Goal: Information Seeking & Learning: Get advice/opinions

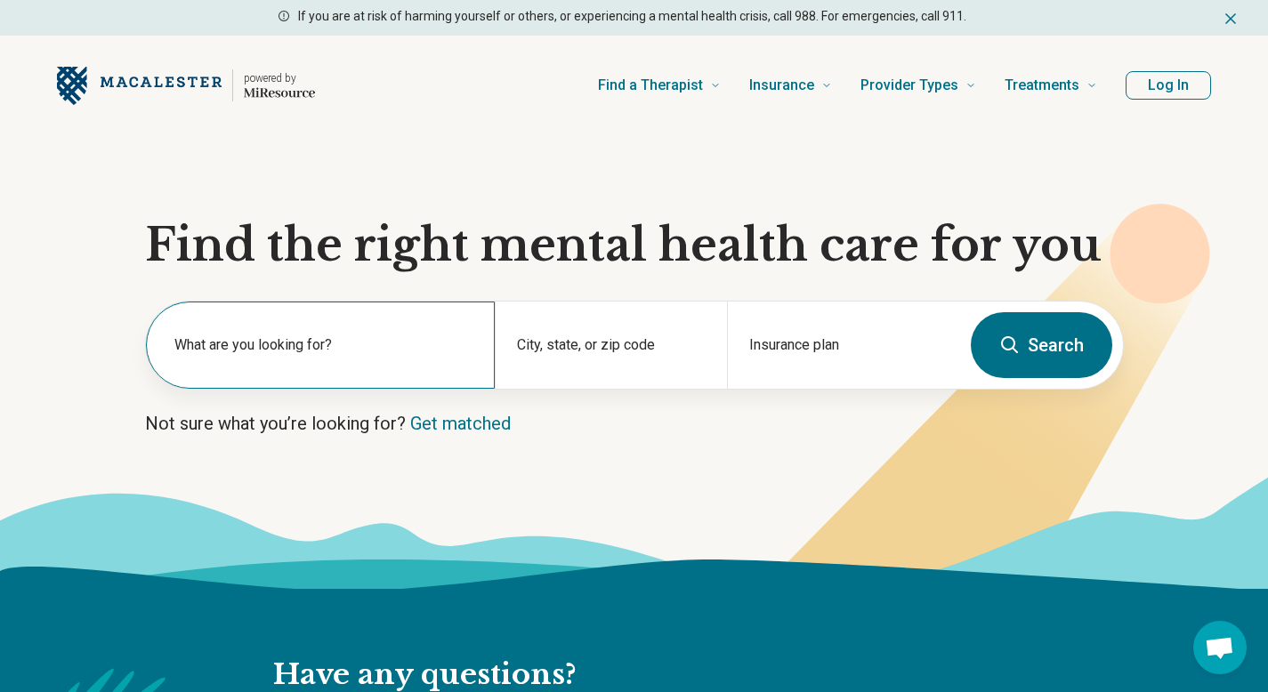
click at [376, 342] on label "What are you looking for?" at bounding box center [323, 345] width 299 height 21
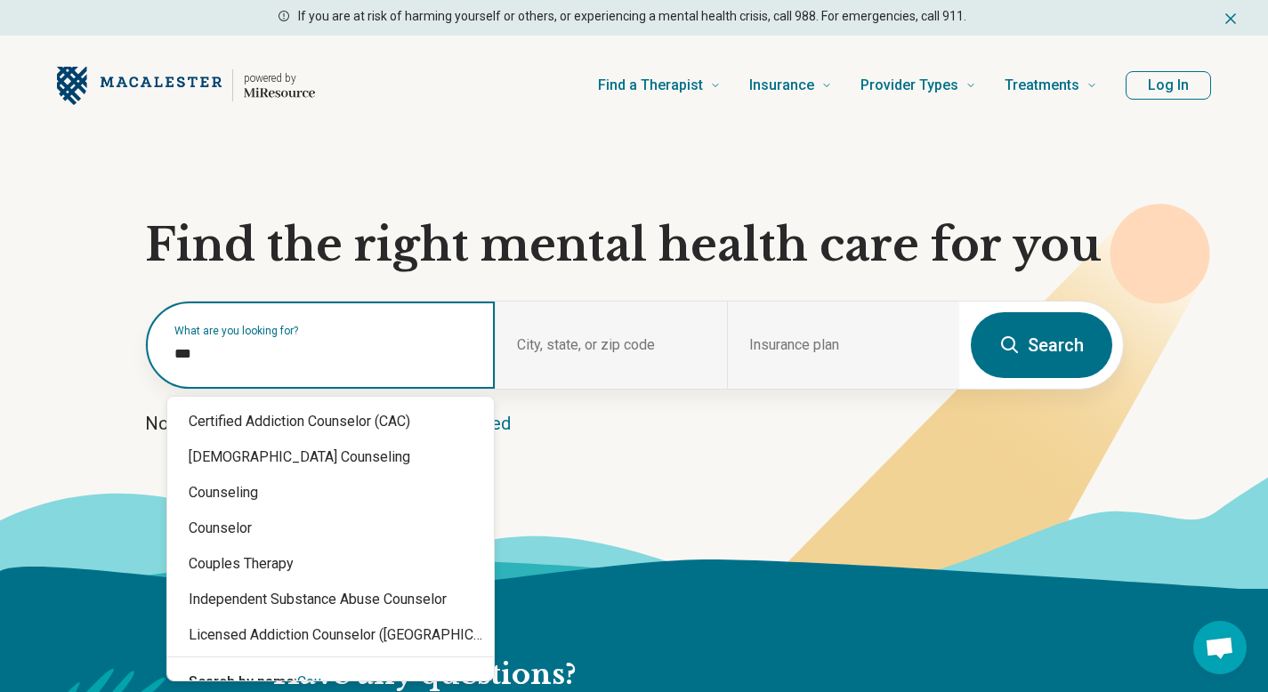
type input "****"
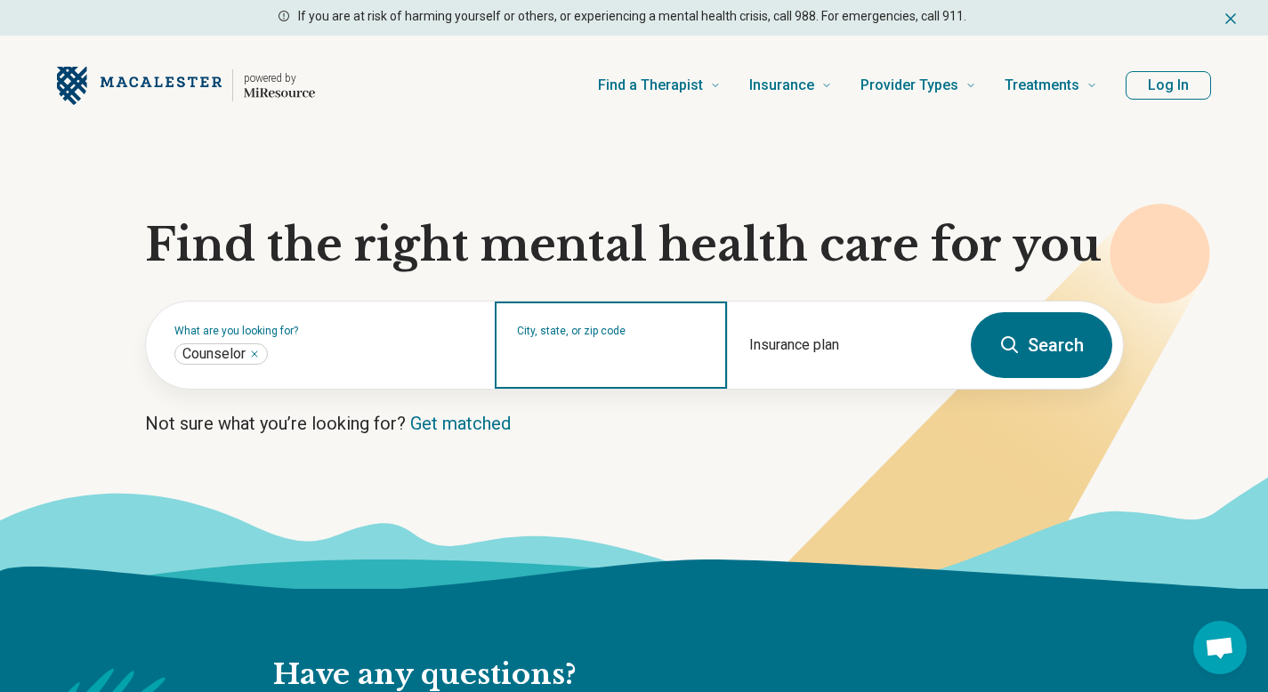
click at [602, 360] on input "City, state, or zip code" at bounding box center [611, 356] width 189 height 21
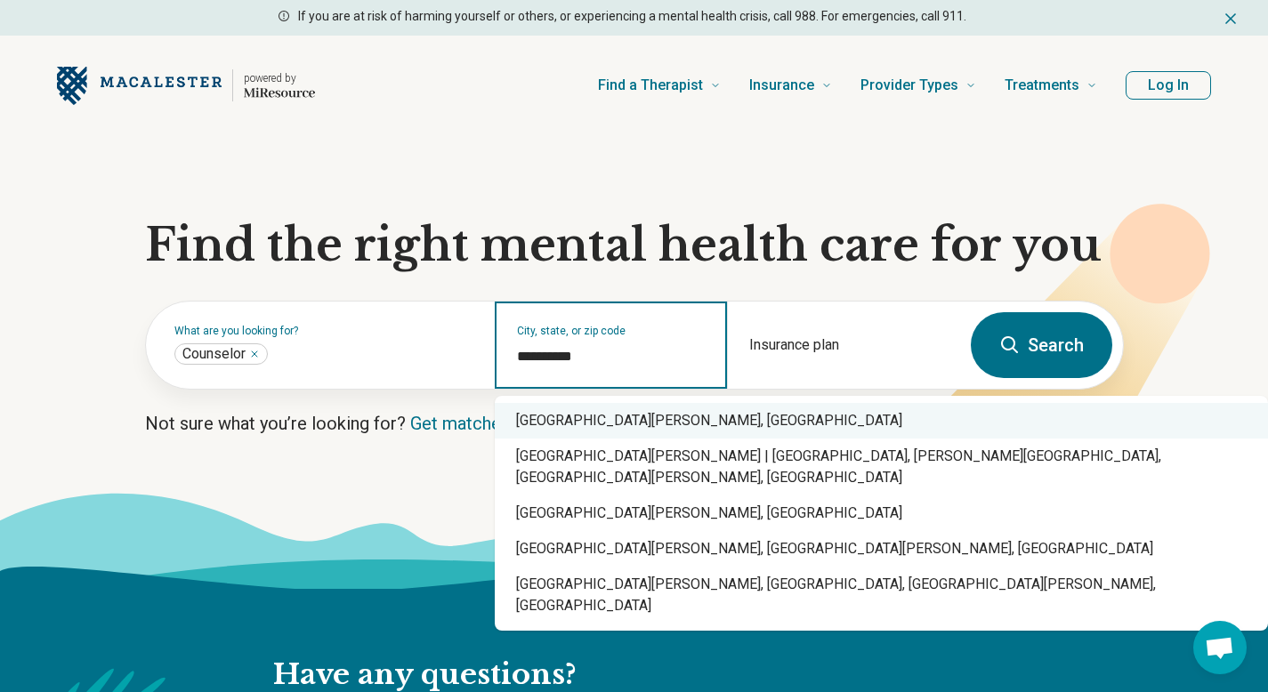
click at [693, 423] on div "[GEOGRAPHIC_DATA][PERSON_NAME], [GEOGRAPHIC_DATA]" at bounding box center [881, 421] width 773 height 36
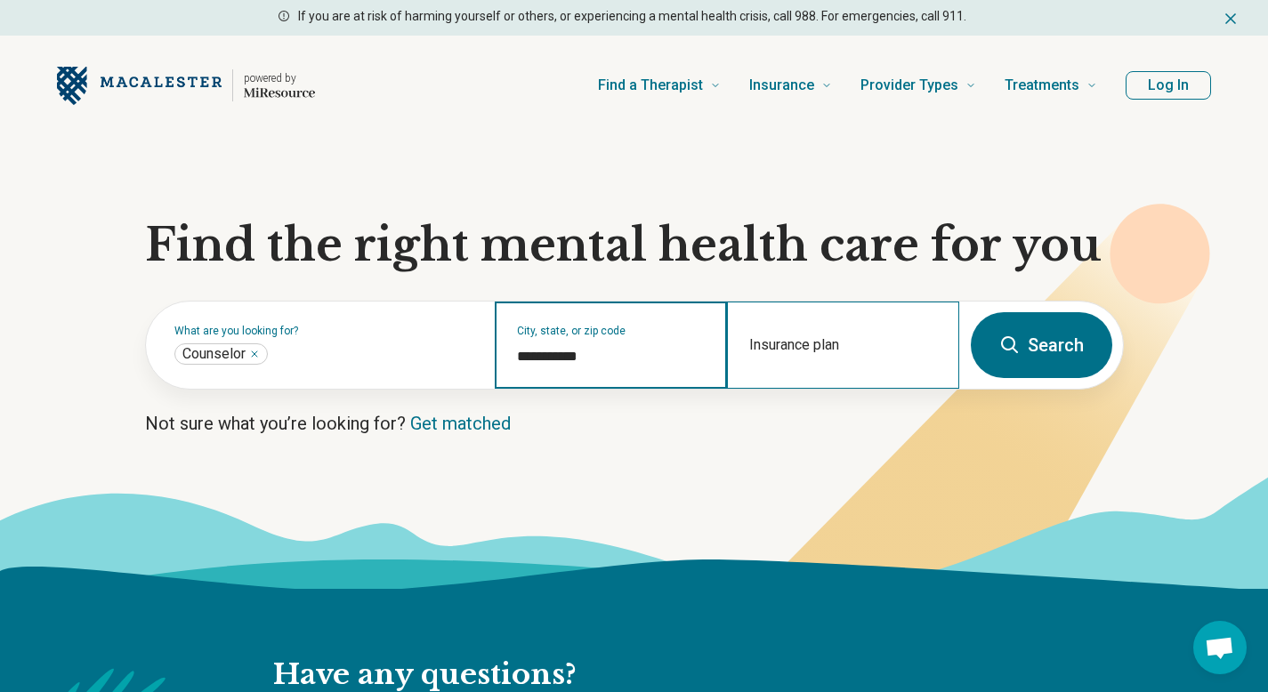
type input "**********"
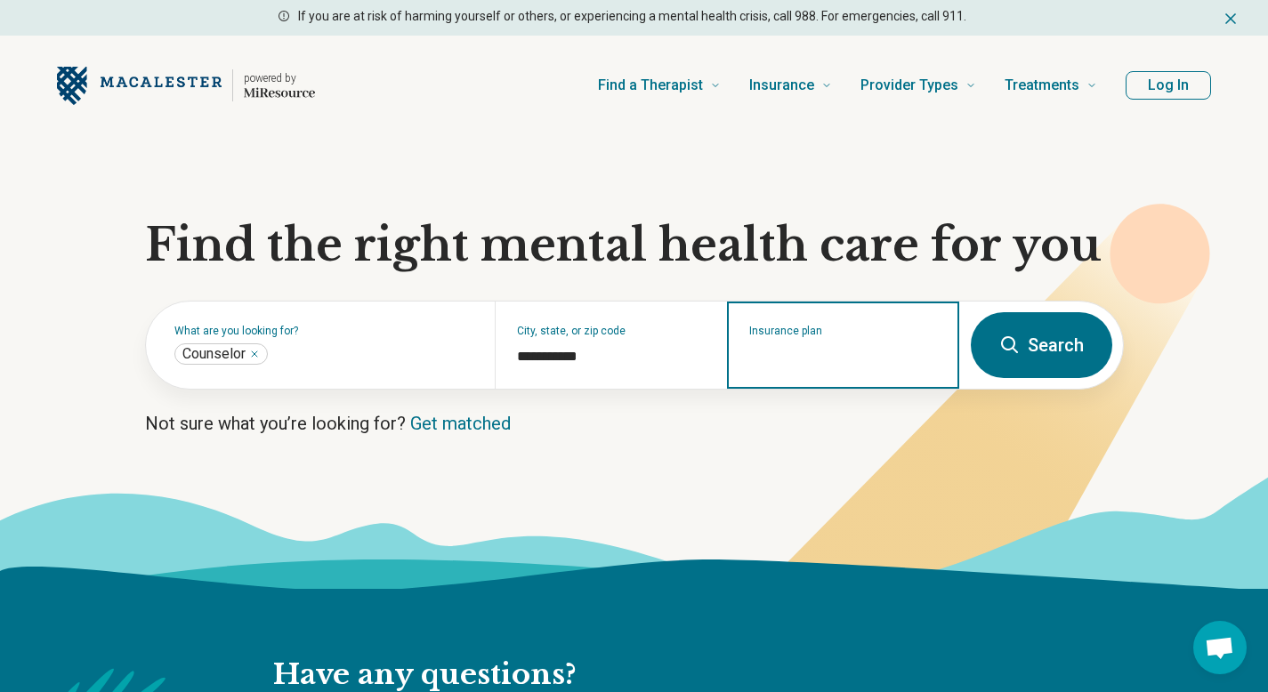
click at [811, 356] on input "Insurance plan" at bounding box center [843, 356] width 189 height 21
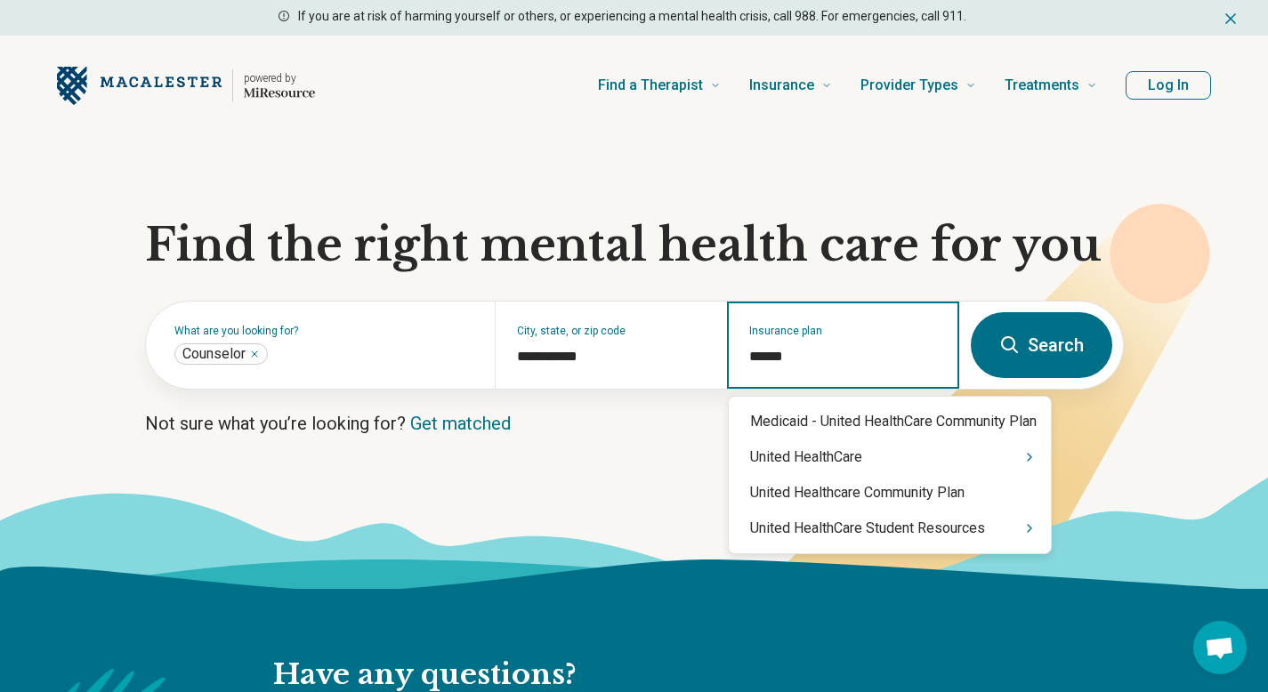
type input "******"
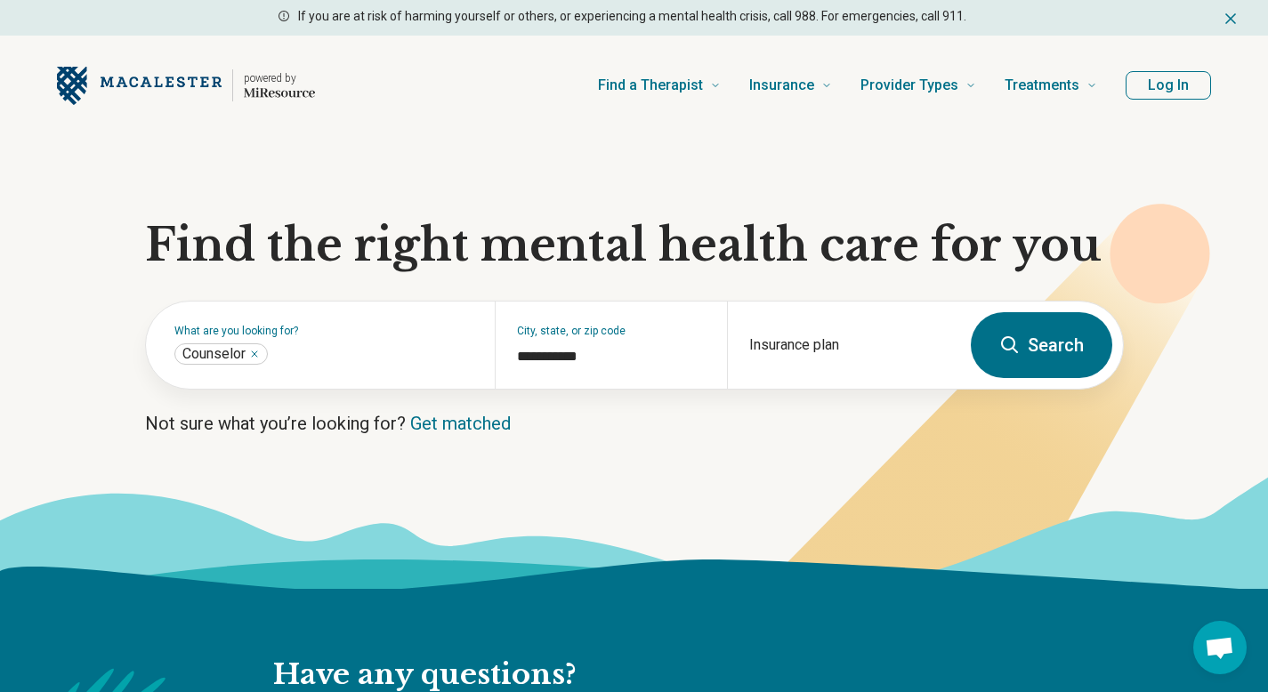
click at [1010, 341] on icon at bounding box center [1009, 345] width 21 height 21
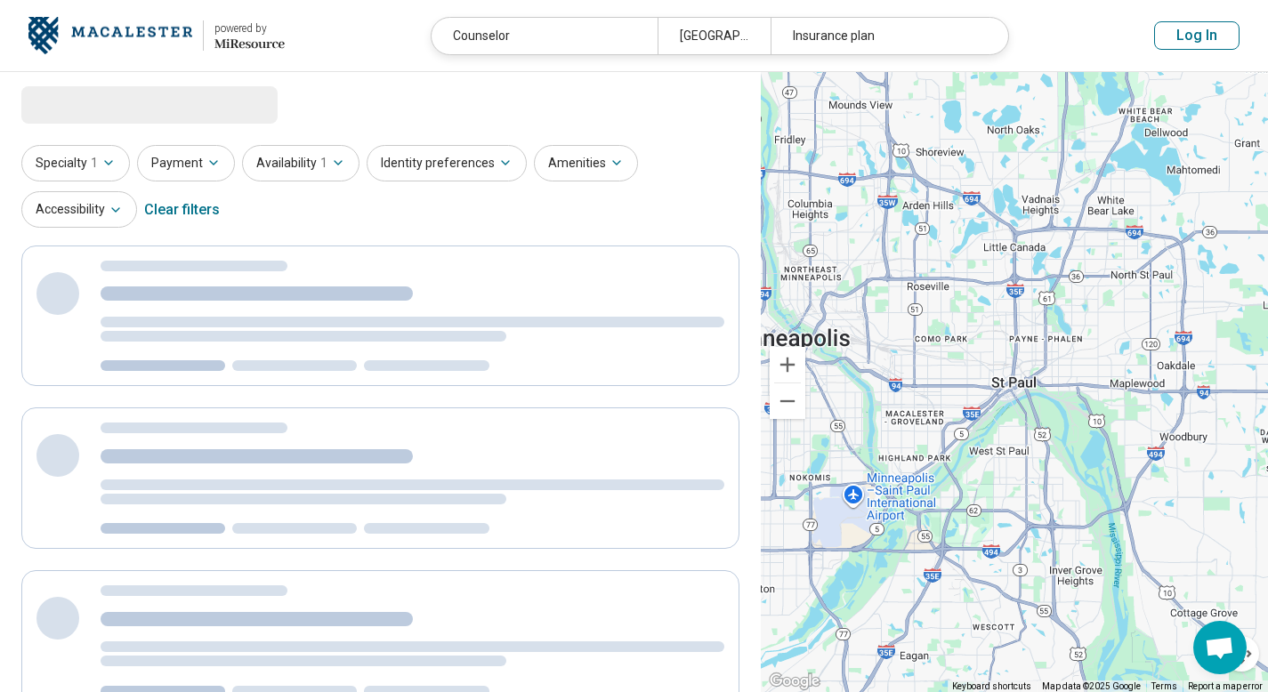
select select "***"
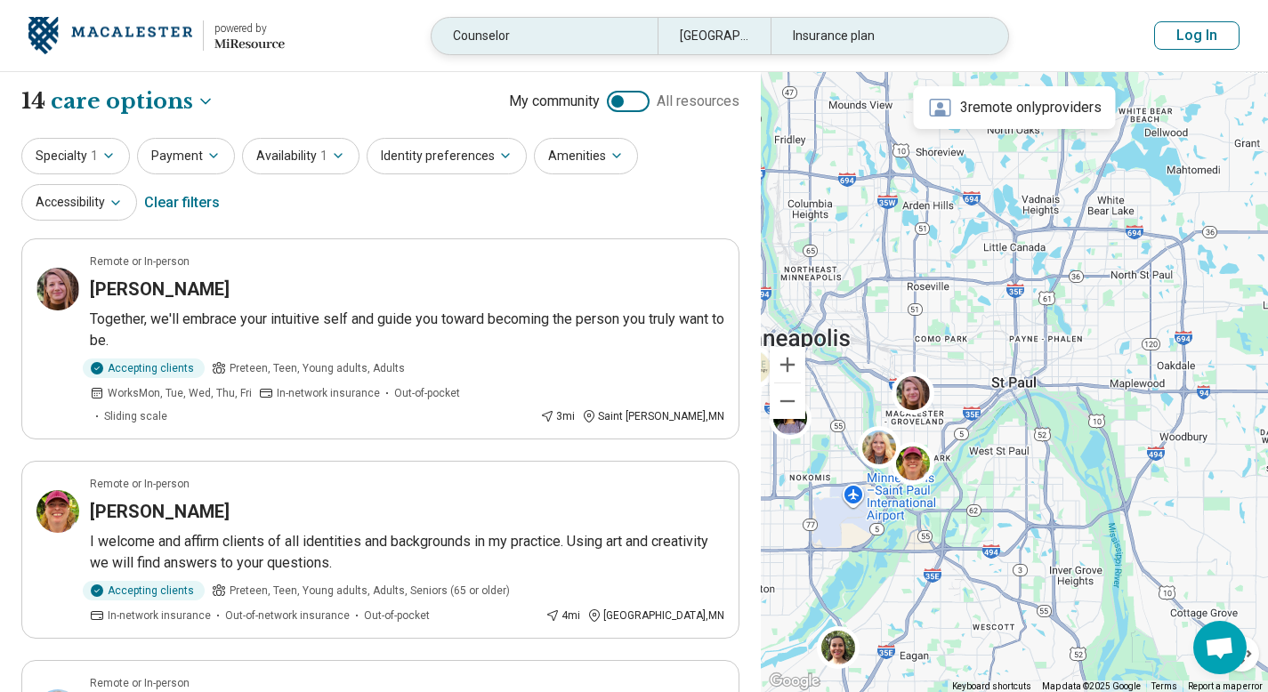
click at [805, 20] on div "Insurance plan" at bounding box center [884, 36] width 226 height 36
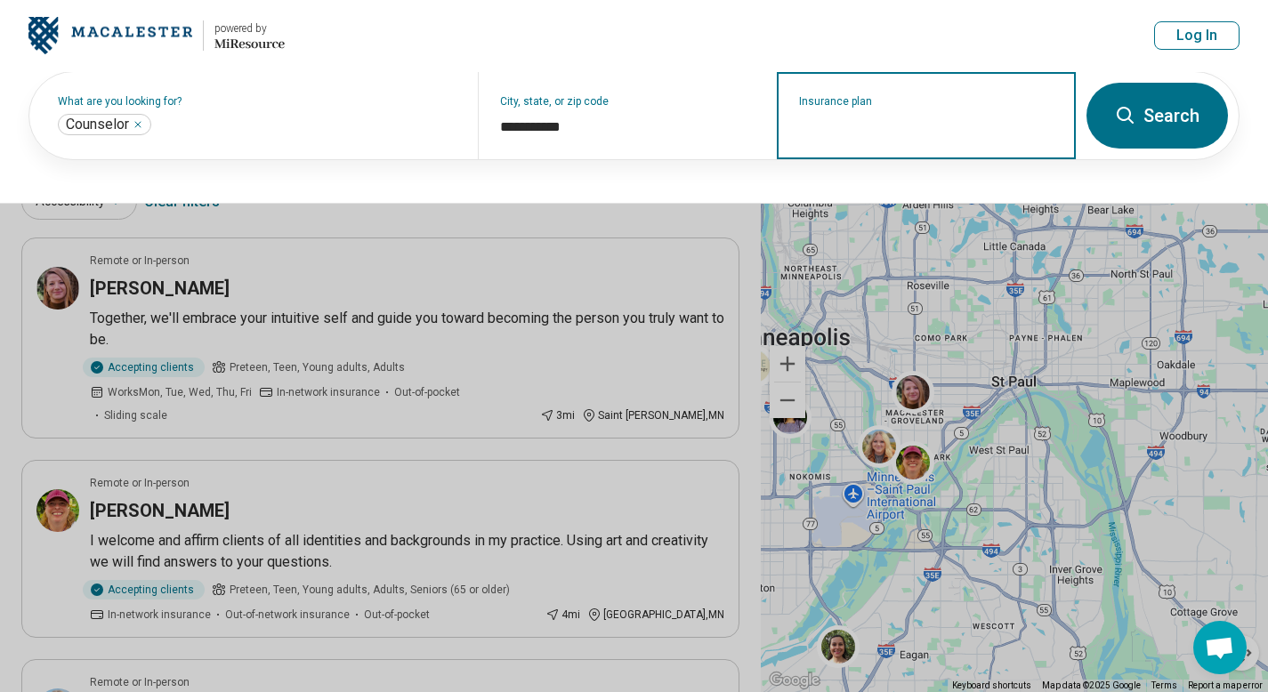
click at [826, 119] on input "Insurance plan" at bounding box center [926, 127] width 255 height 21
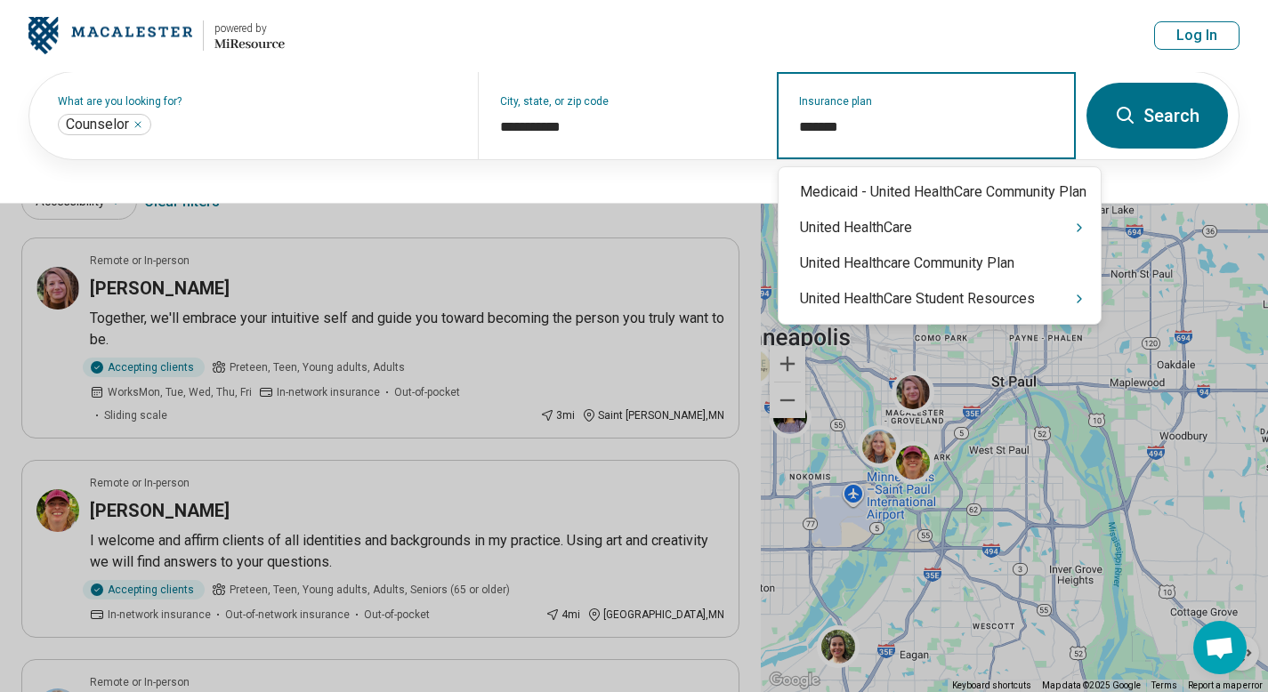
type input "********"
click at [950, 294] on div "United HealthCare Student Resources" at bounding box center [940, 299] width 322 height 36
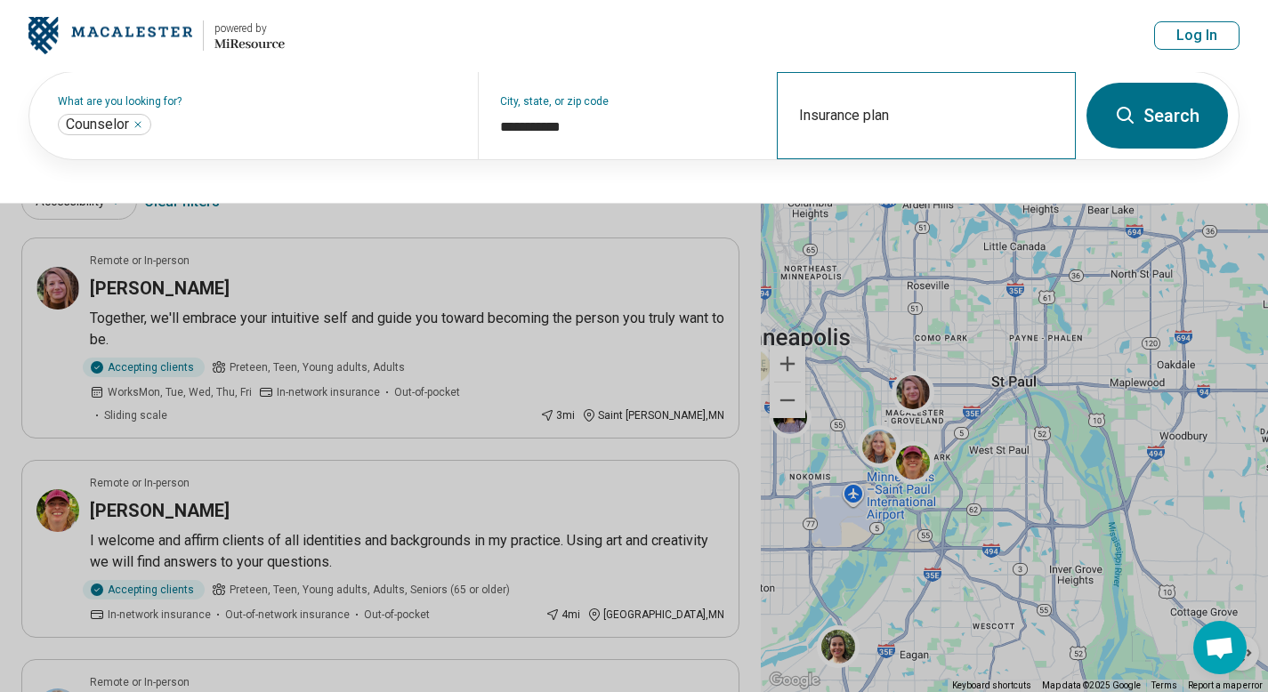
click at [902, 146] on div "Insurance plan" at bounding box center [926, 115] width 299 height 87
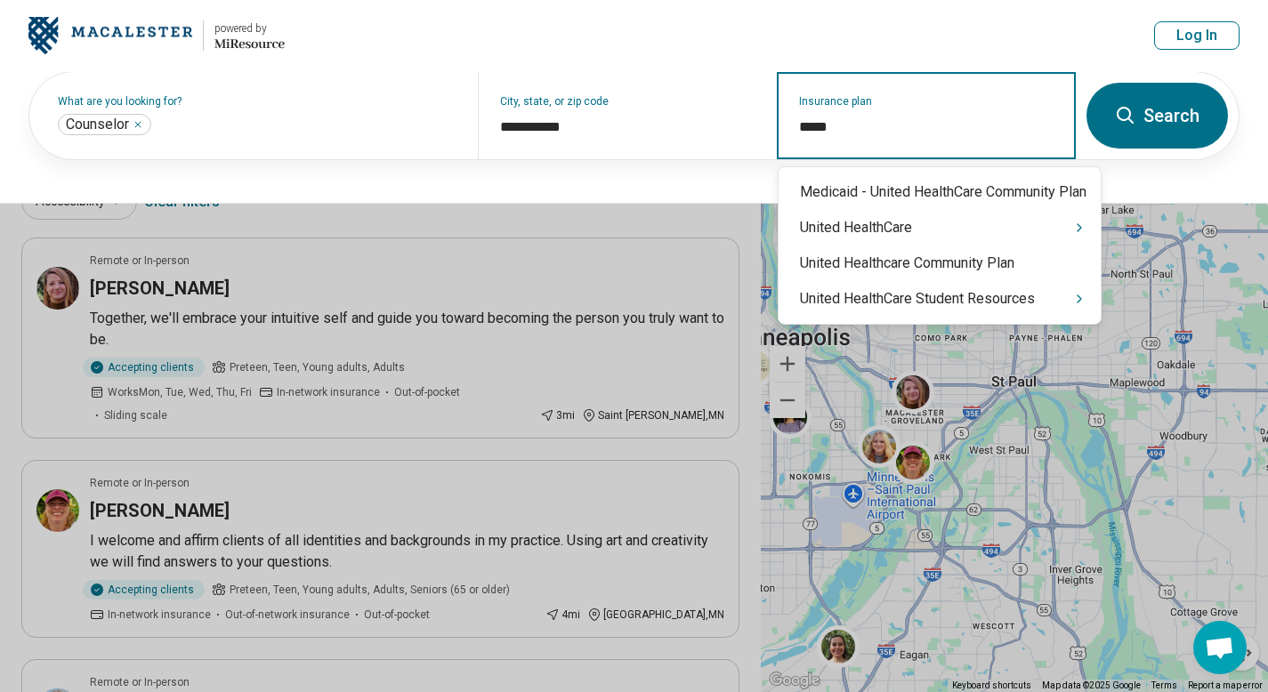
type input "******"
click at [1081, 300] on icon "Suggestions" at bounding box center [1080, 298] width 4 height 7
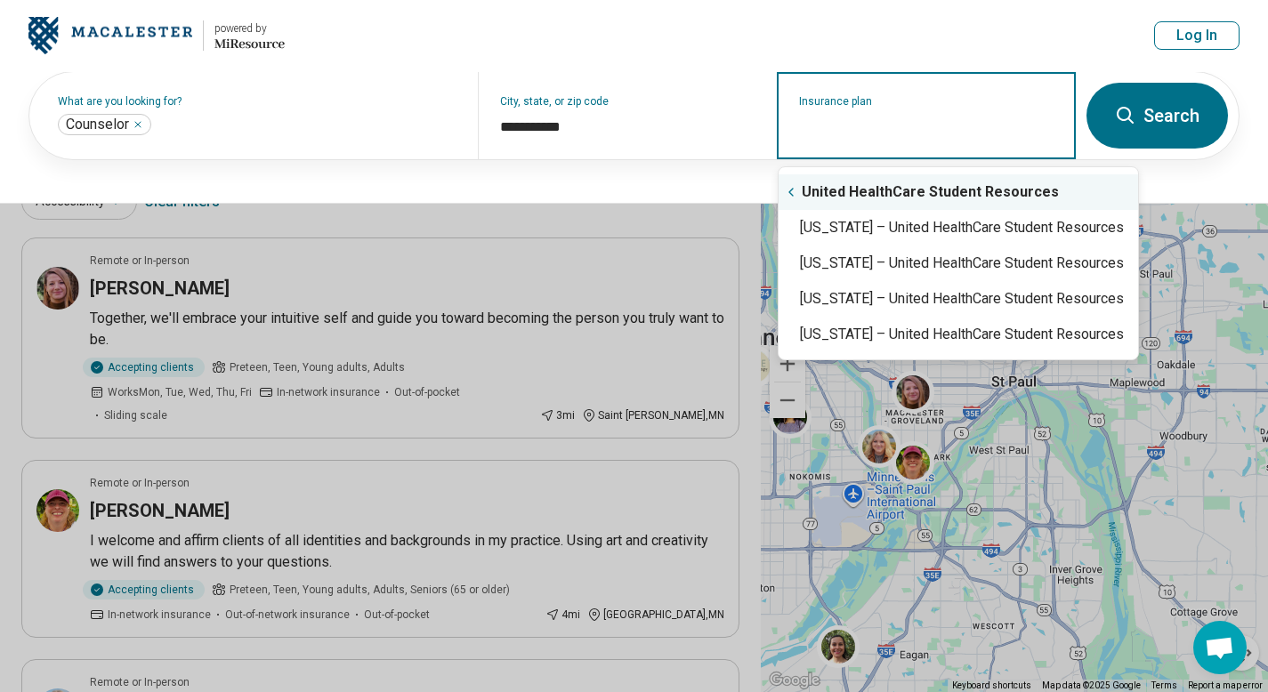
click at [848, 124] on input "Insurance plan" at bounding box center [926, 127] width 255 height 21
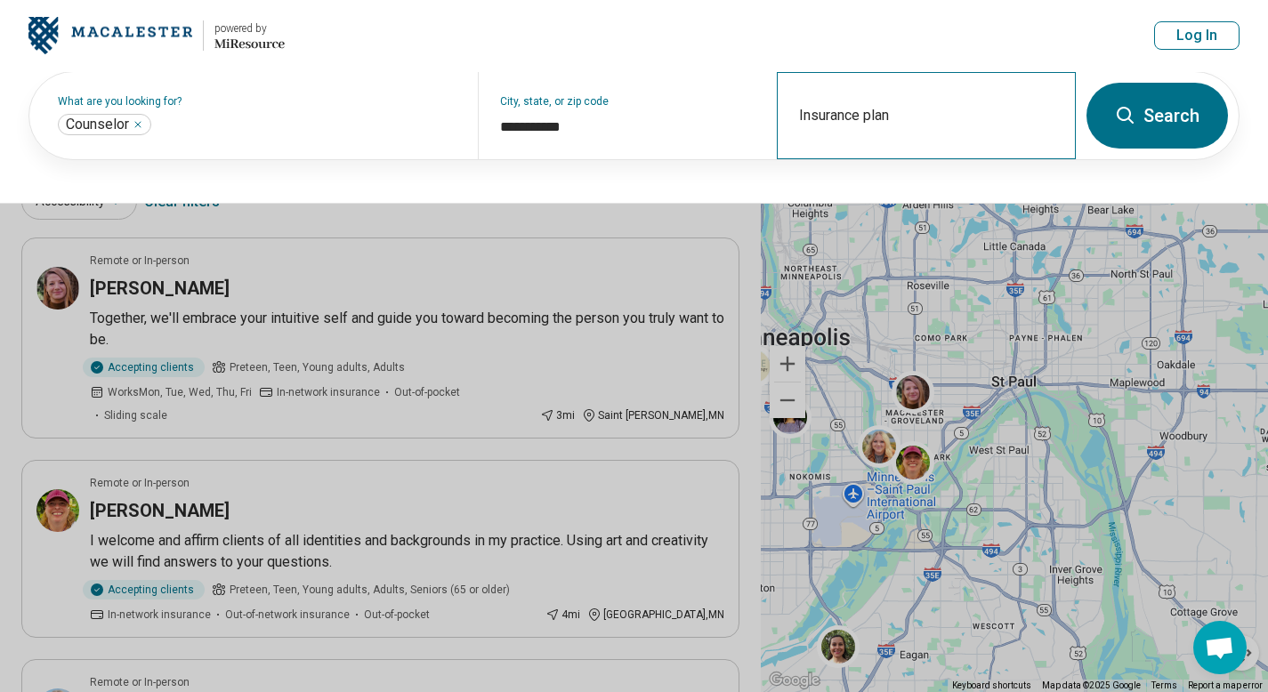
click at [816, 139] on div "Insurance plan" at bounding box center [926, 115] width 299 height 87
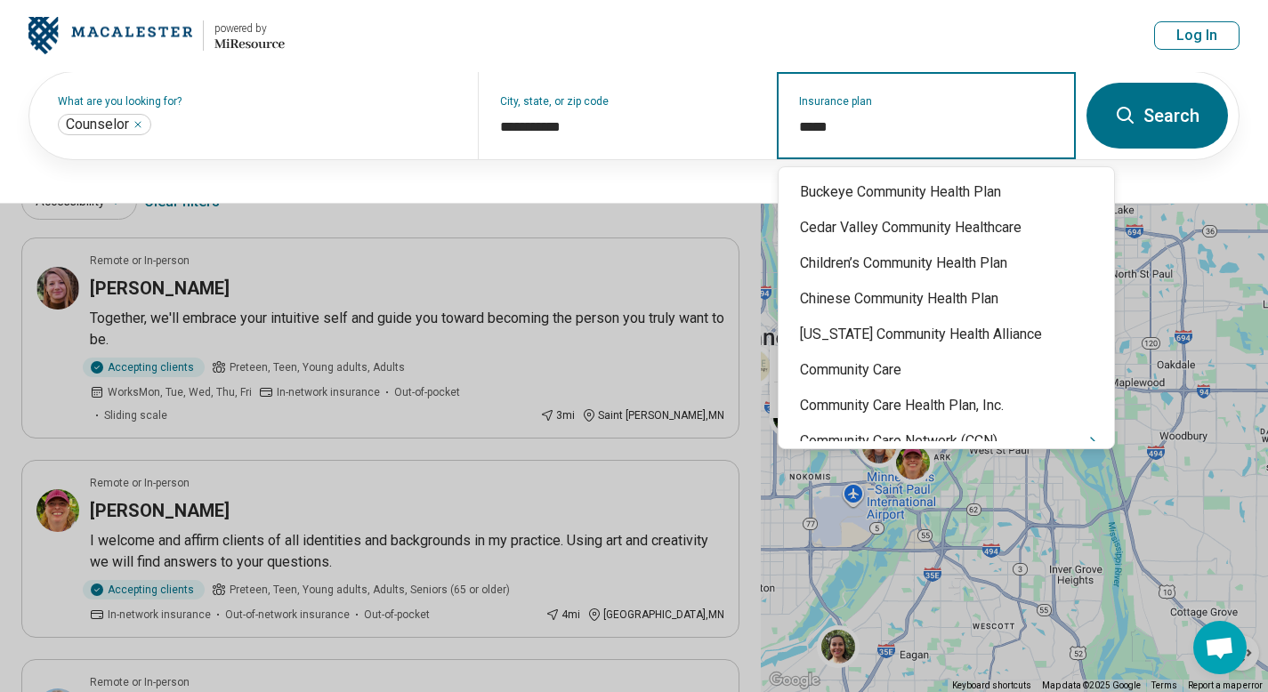
type input "******"
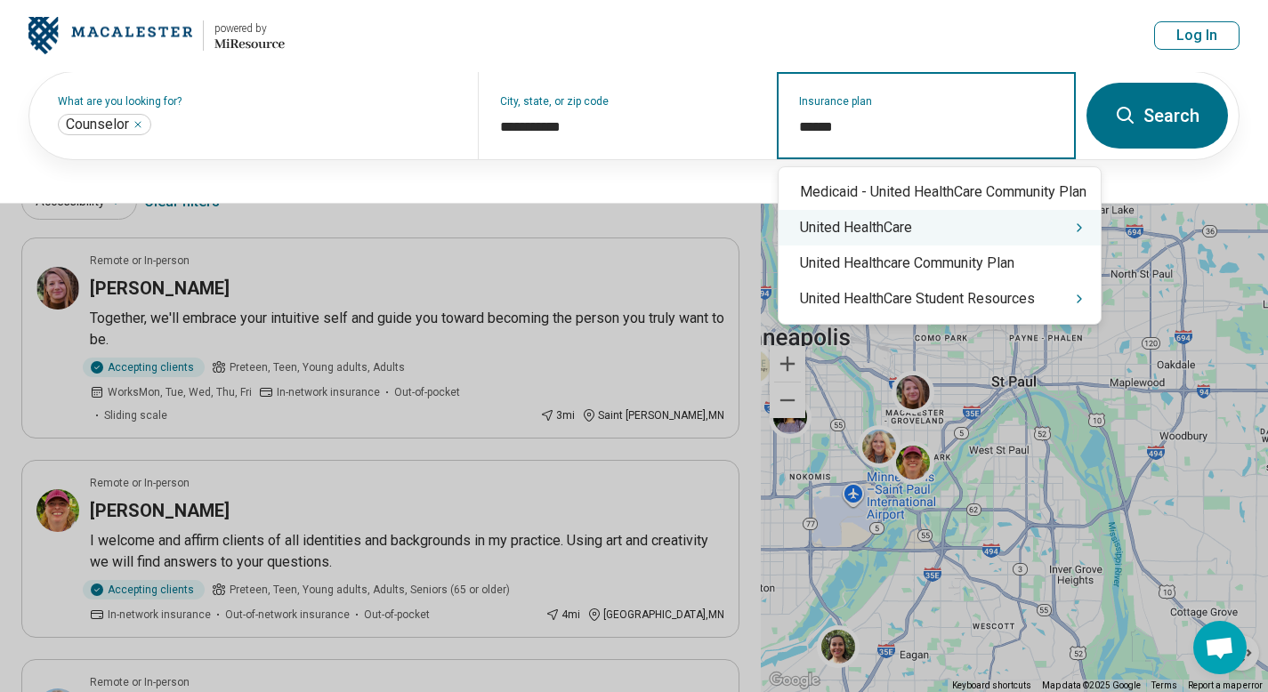
click at [839, 227] on div "United HealthCare" at bounding box center [940, 228] width 322 height 36
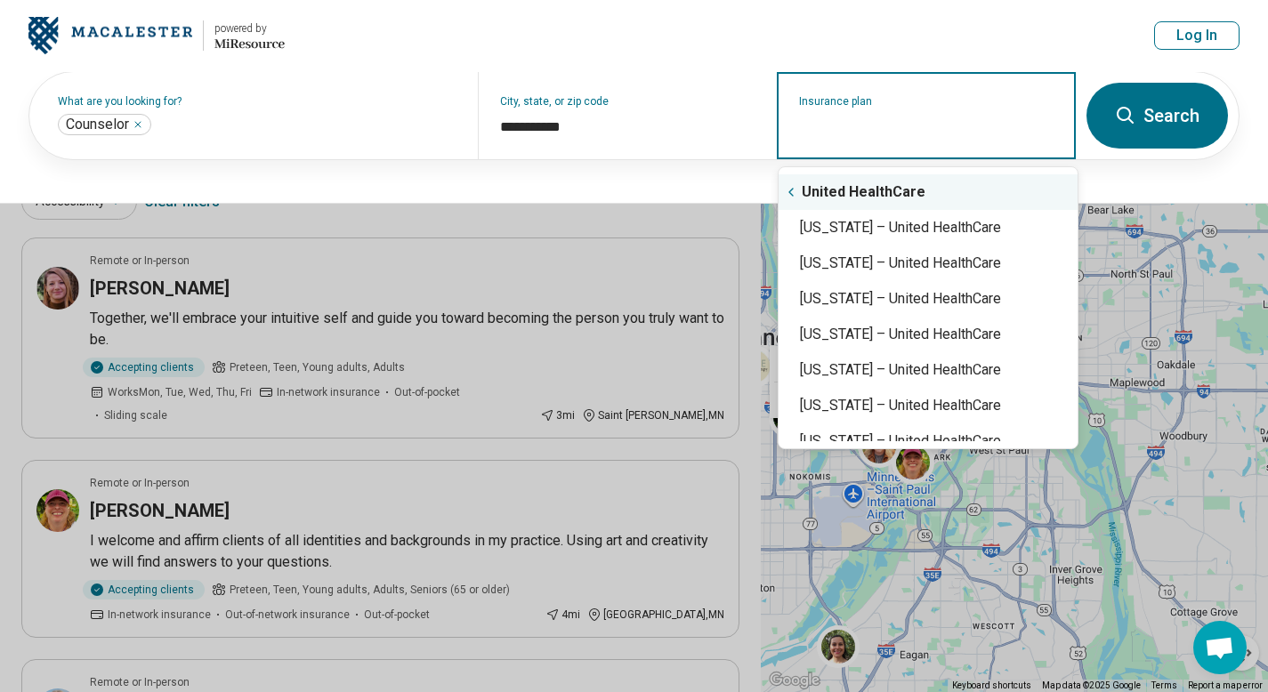
click at [830, 127] on input "Insurance plan" at bounding box center [926, 127] width 255 height 21
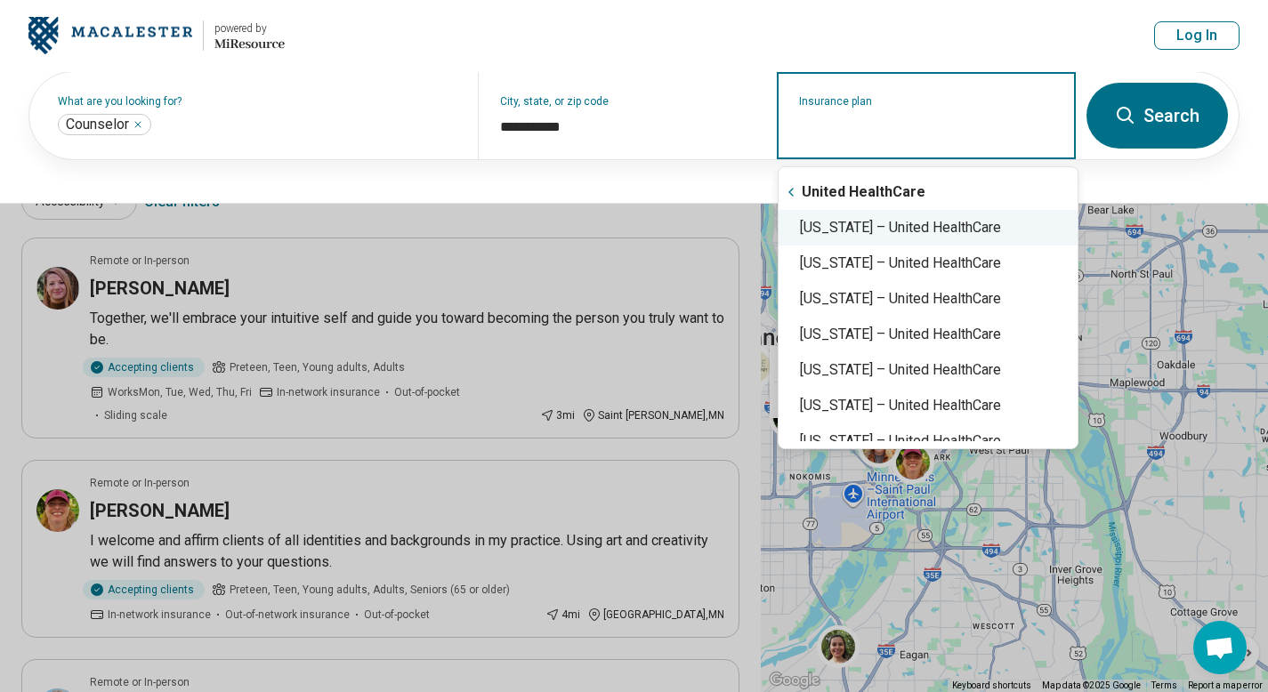
click at [856, 217] on div "[US_STATE] – United HealthCare" at bounding box center [928, 228] width 299 height 36
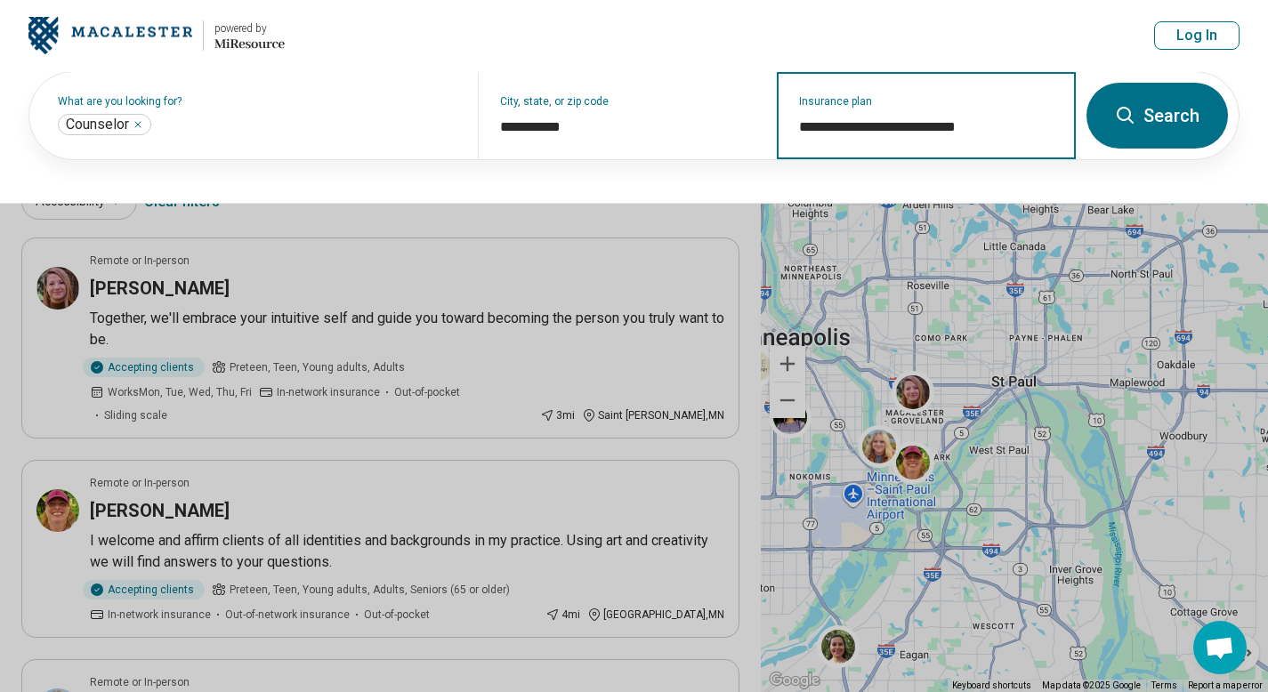
type input "**********"
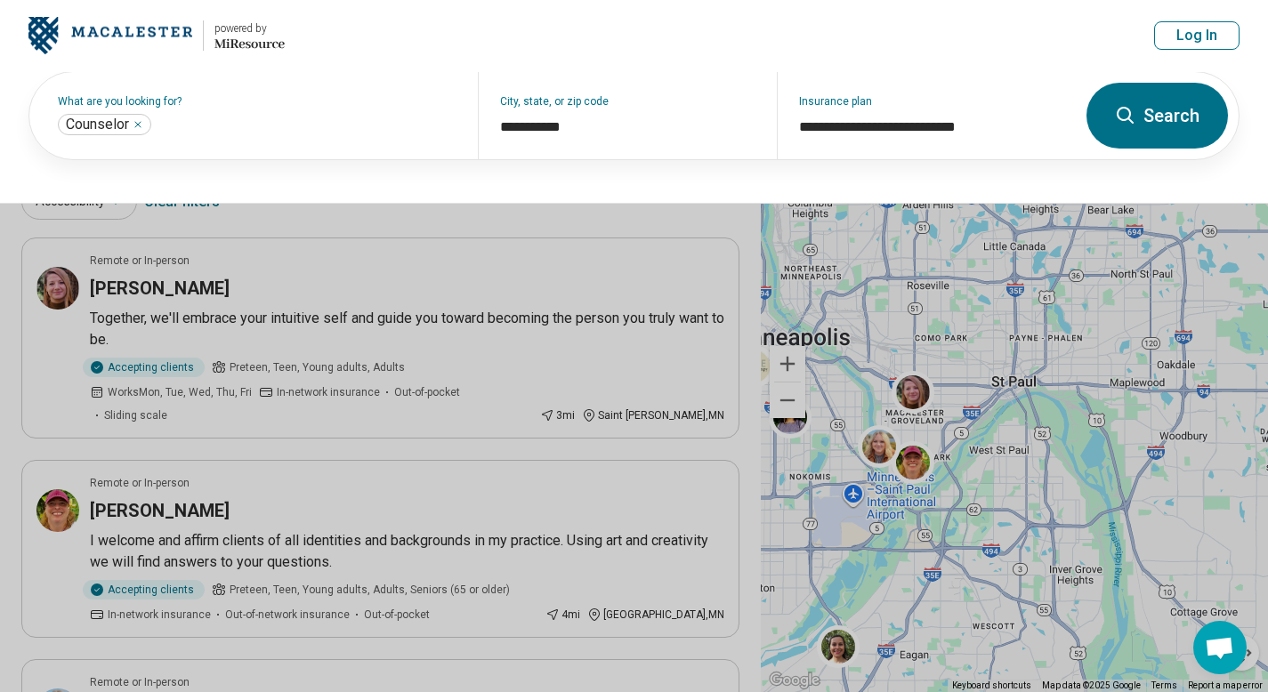
click at [1128, 122] on icon at bounding box center [1125, 115] width 21 height 21
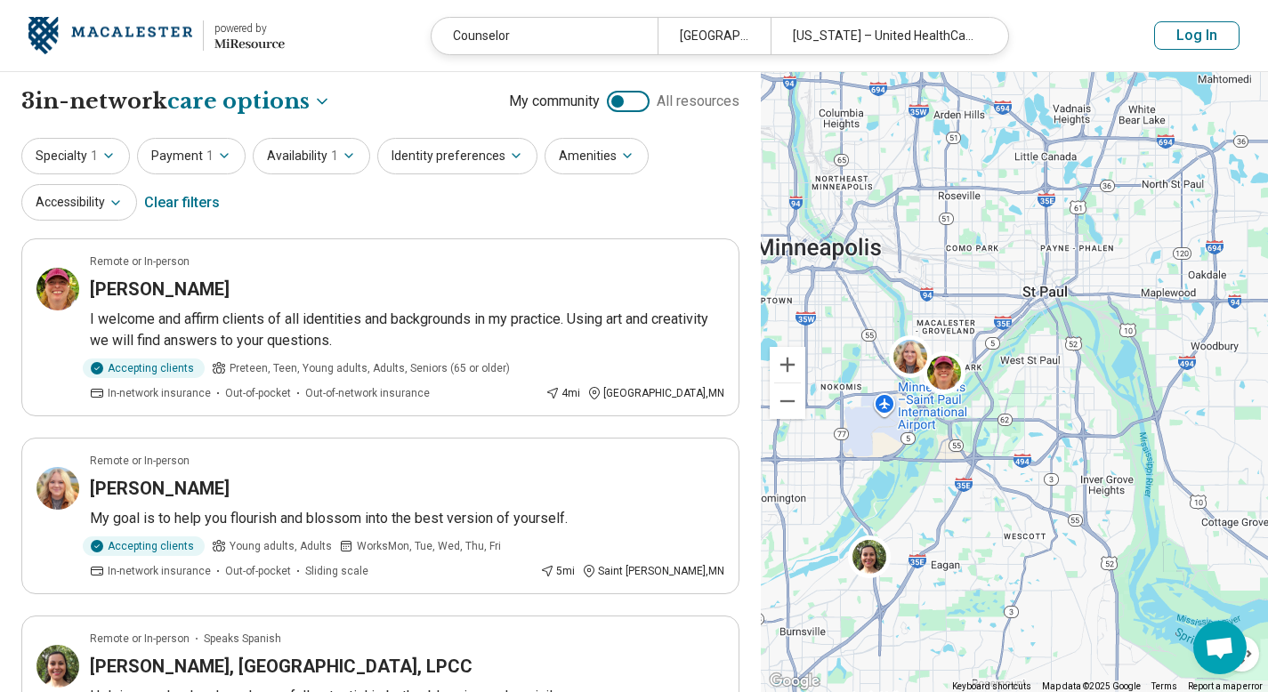
drag, startPoint x: 1010, startPoint y: 463, endPoint x: 1041, endPoint y: 370, distance: 97.7
click at [1041, 370] on div at bounding box center [1014, 382] width 507 height 621
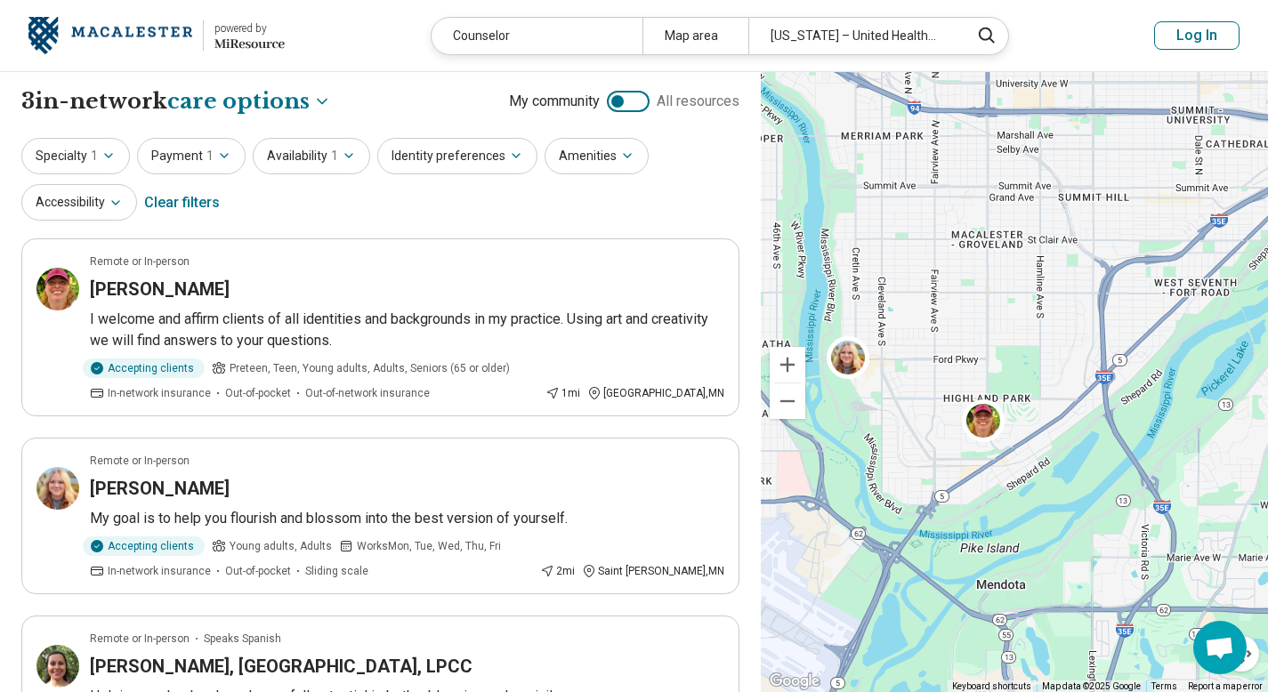
drag, startPoint x: 914, startPoint y: 185, endPoint x: 967, endPoint y: 301, distance: 127.4
click at [967, 301] on div at bounding box center [1014, 382] width 507 height 621
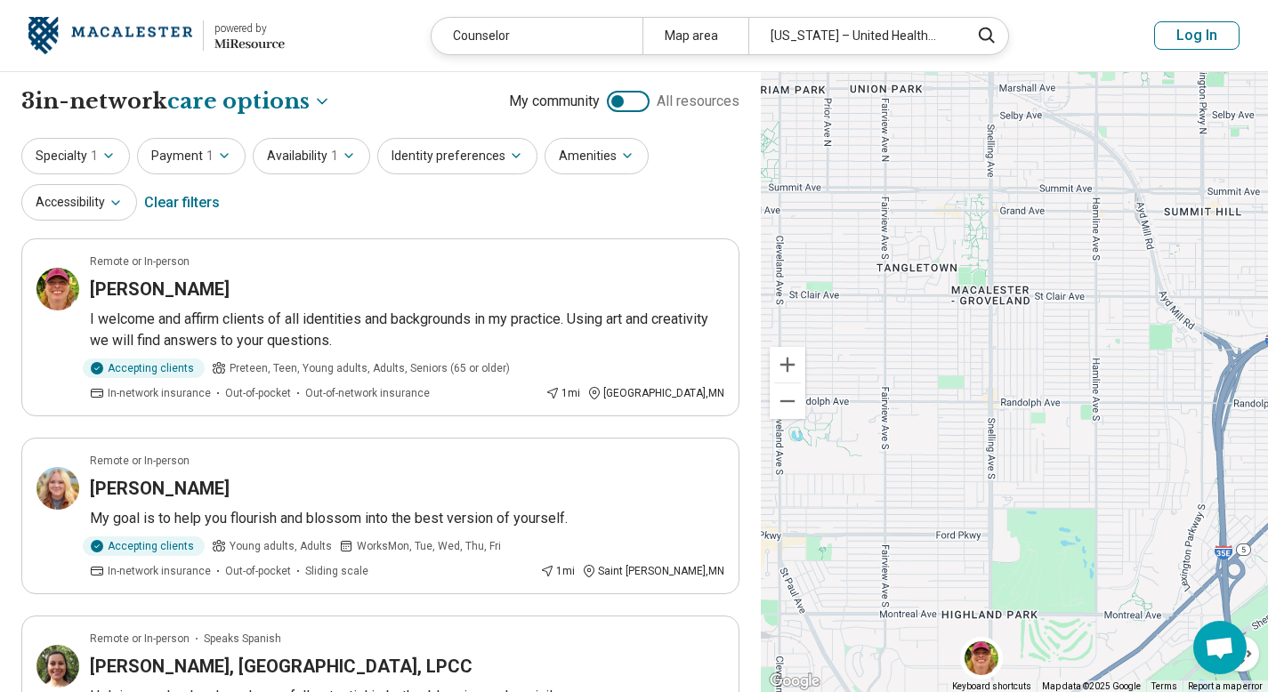
drag, startPoint x: 972, startPoint y: 197, endPoint x: 940, endPoint y: 251, distance: 63.0
click at [937, 261] on div at bounding box center [1014, 382] width 507 height 621
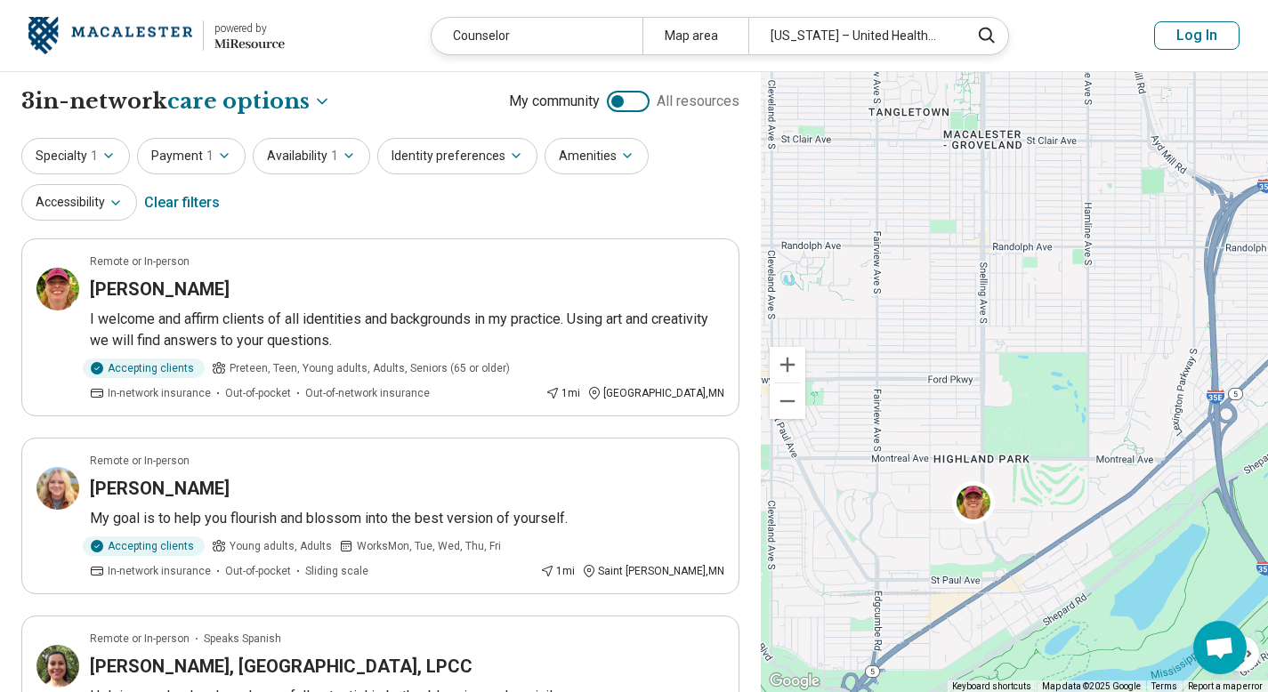
drag, startPoint x: 991, startPoint y: 594, endPoint x: 983, endPoint y: 433, distance: 161.3
click at [983, 433] on div at bounding box center [1014, 382] width 507 height 621
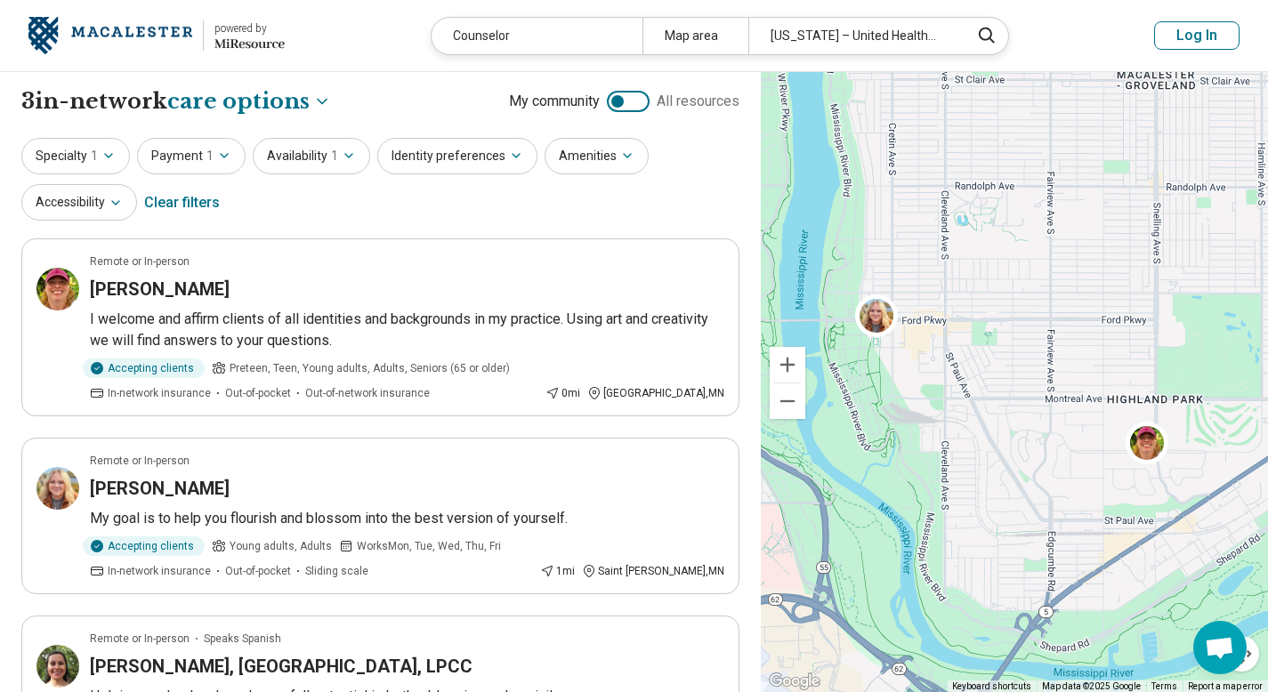
drag, startPoint x: 921, startPoint y: 440, endPoint x: 1096, endPoint y: 379, distance: 185.5
click at [1096, 379] on div at bounding box center [1014, 382] width 507 height 621
click at [1158, 449] on img at bounding box center [1147, 443] width 43 height 43
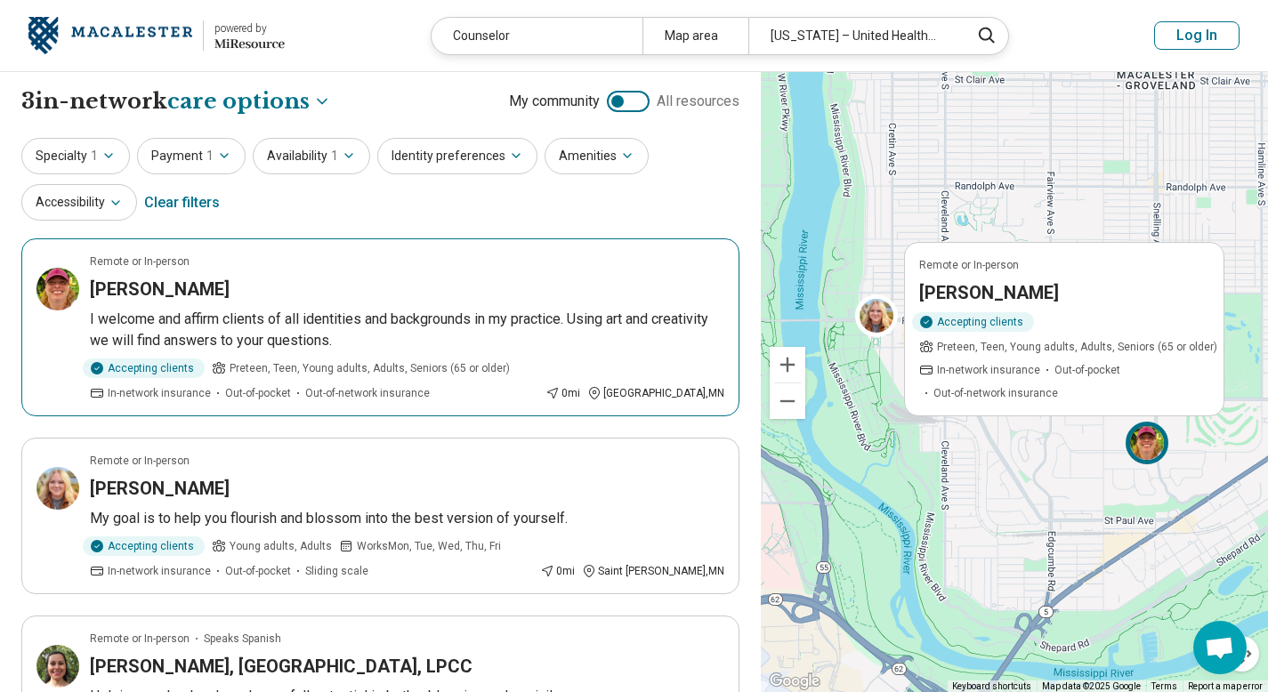
click at [1057, 347] on span "Preteen, Teen, Young adults, Adults, Seniors (65 or older)" at bounding box center [1077, 347] width 280 height 16
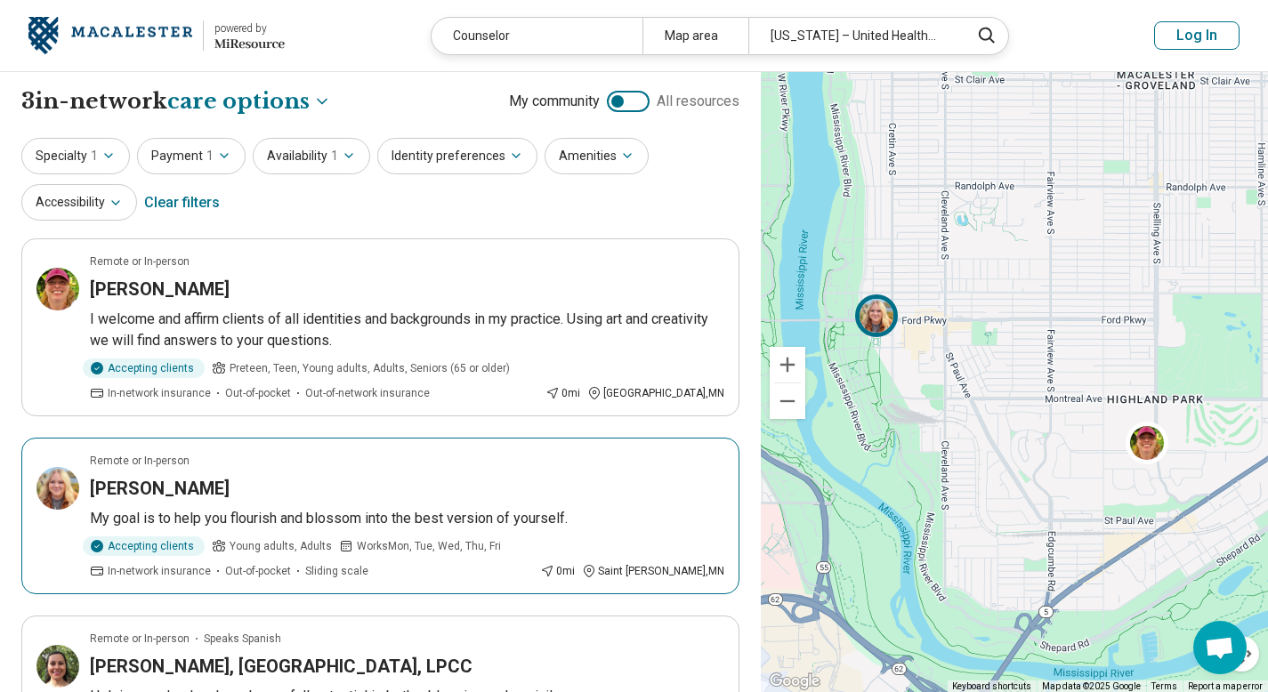
click at [885, 316] on img at bounding box center [876, 316] width 43 height 43
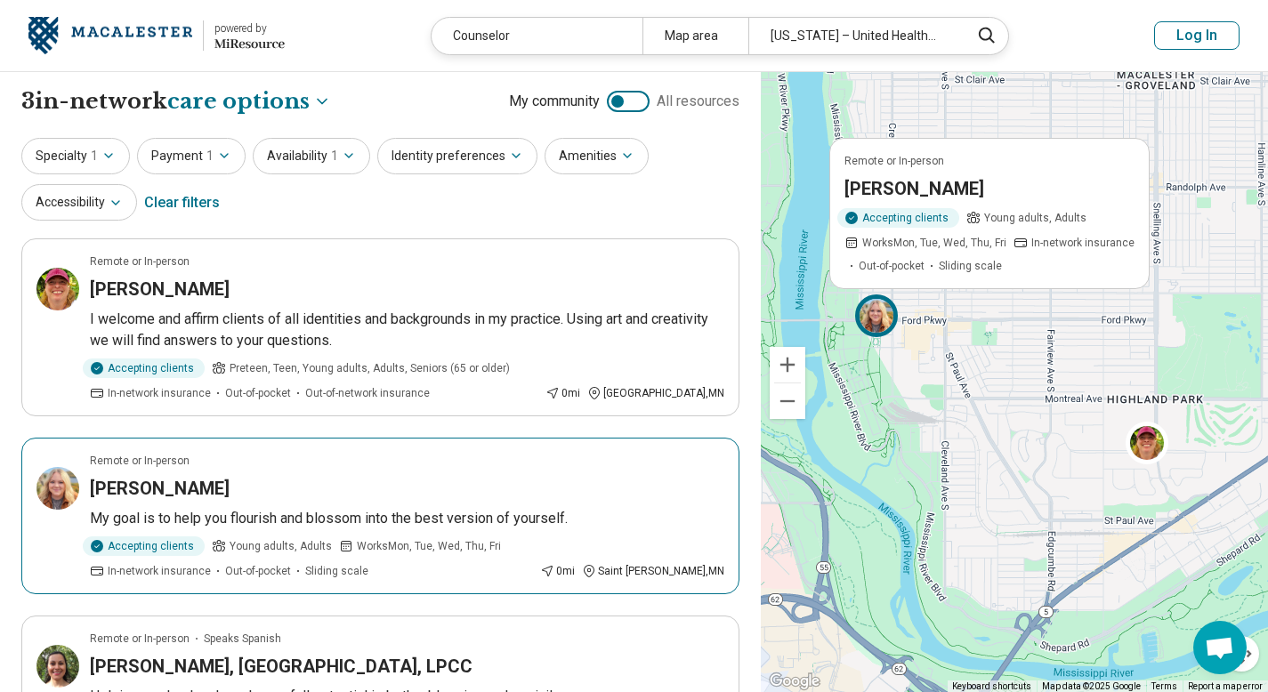
click at [899, 190] on h3 "[PERSON_NAME]" at bounding box center [915, 188] width 140 height 25
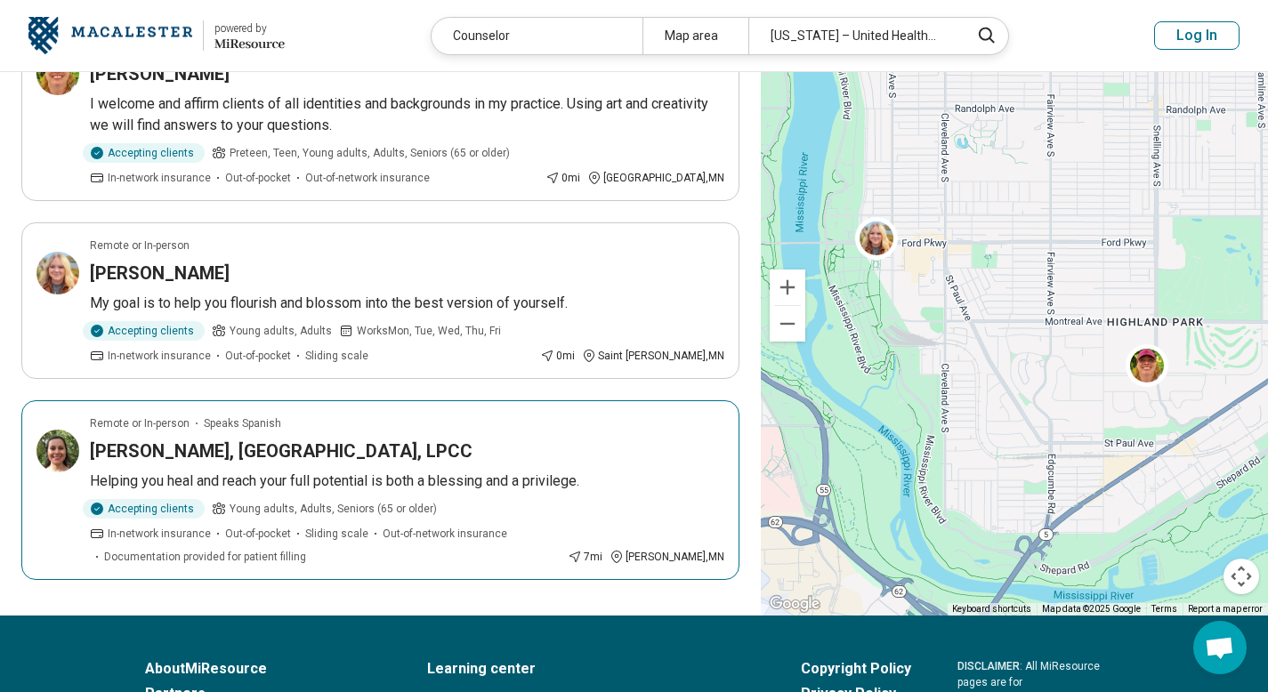
scroll to position [233, 0]
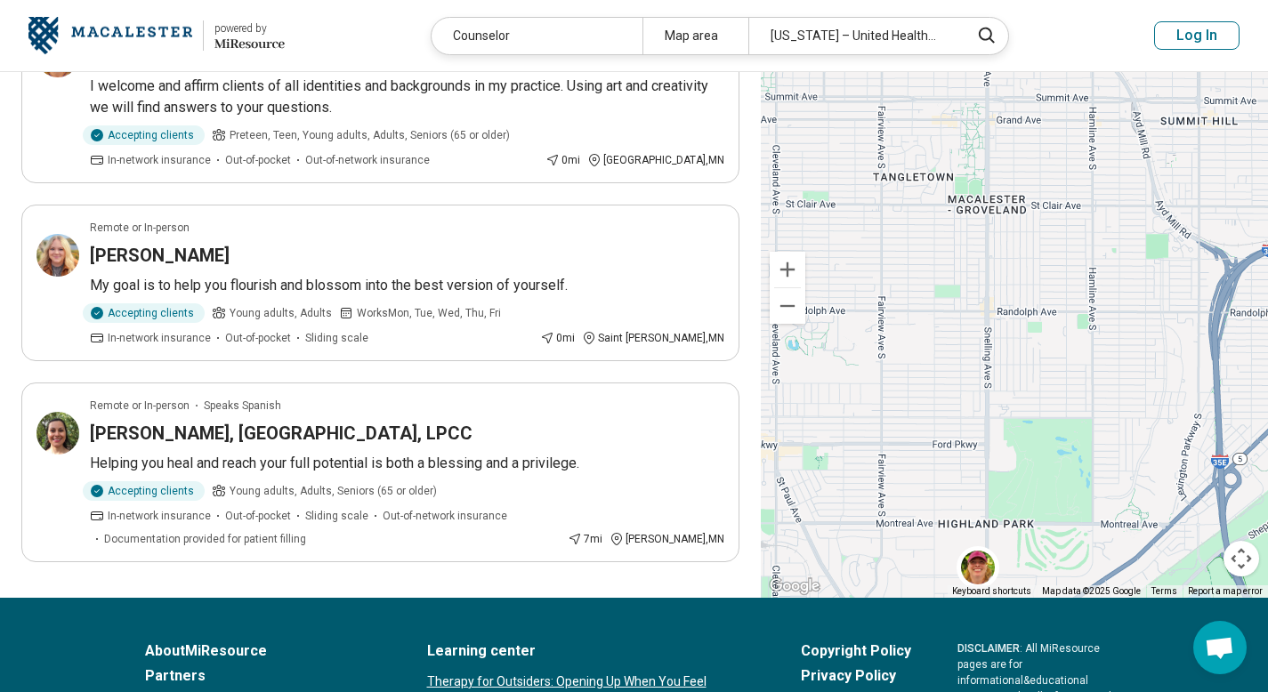
drag, startPoint x: 931, startPoint y: 350, endPoint x: 838, endPoint y: 469, distance: 151.0
click at [772, 548] on div at bounding box center [1014, 287] width 507 height 621
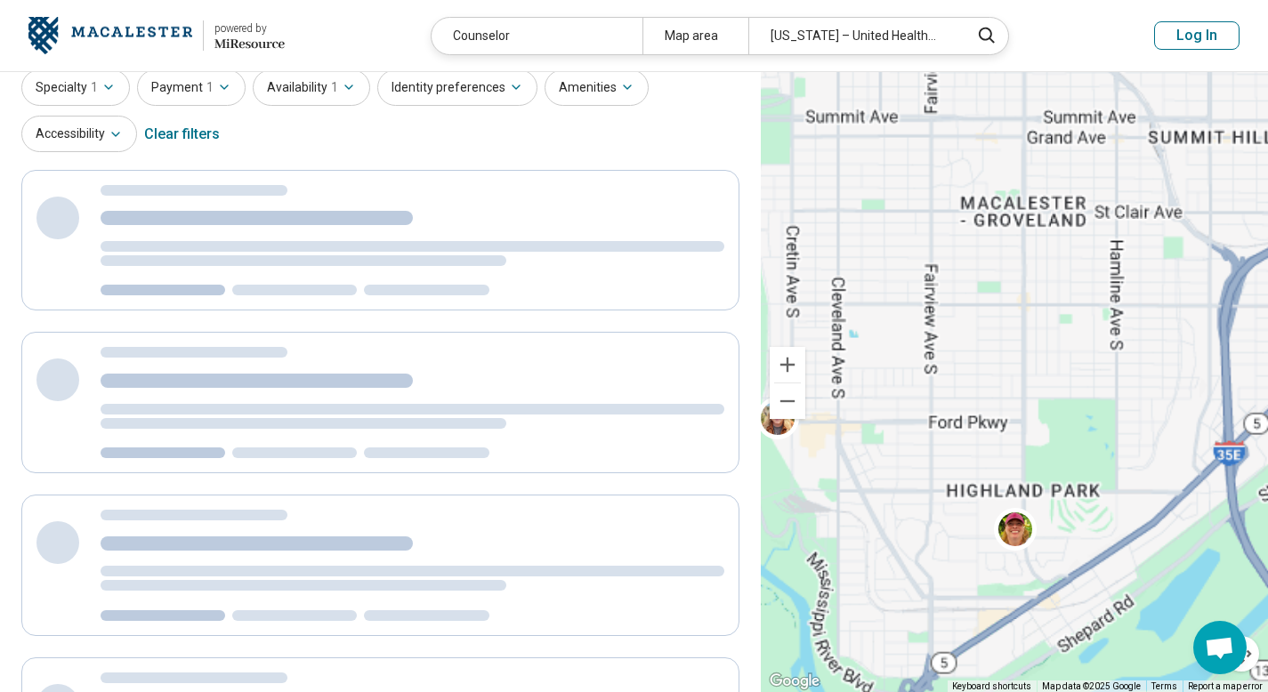
scroll to position [0, 0]
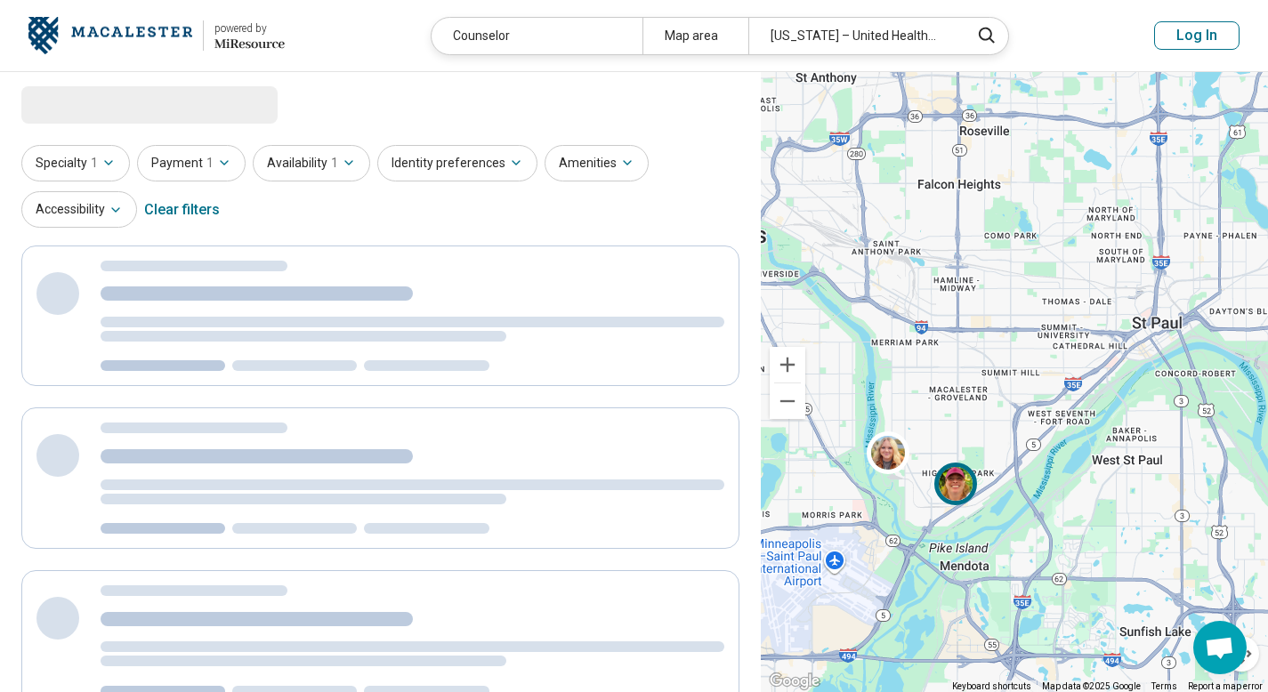
select select "***"
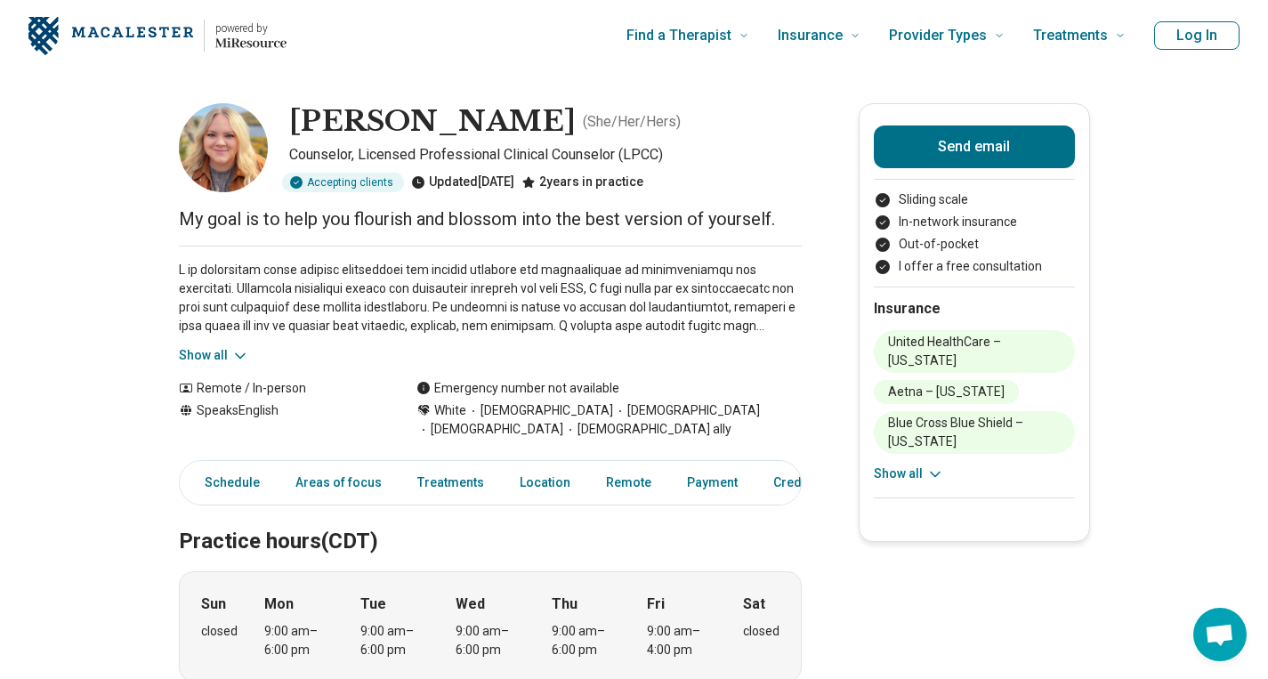
click at [207, 359] on button "Show all" at bounding box center [214, 355] width 70 height 19
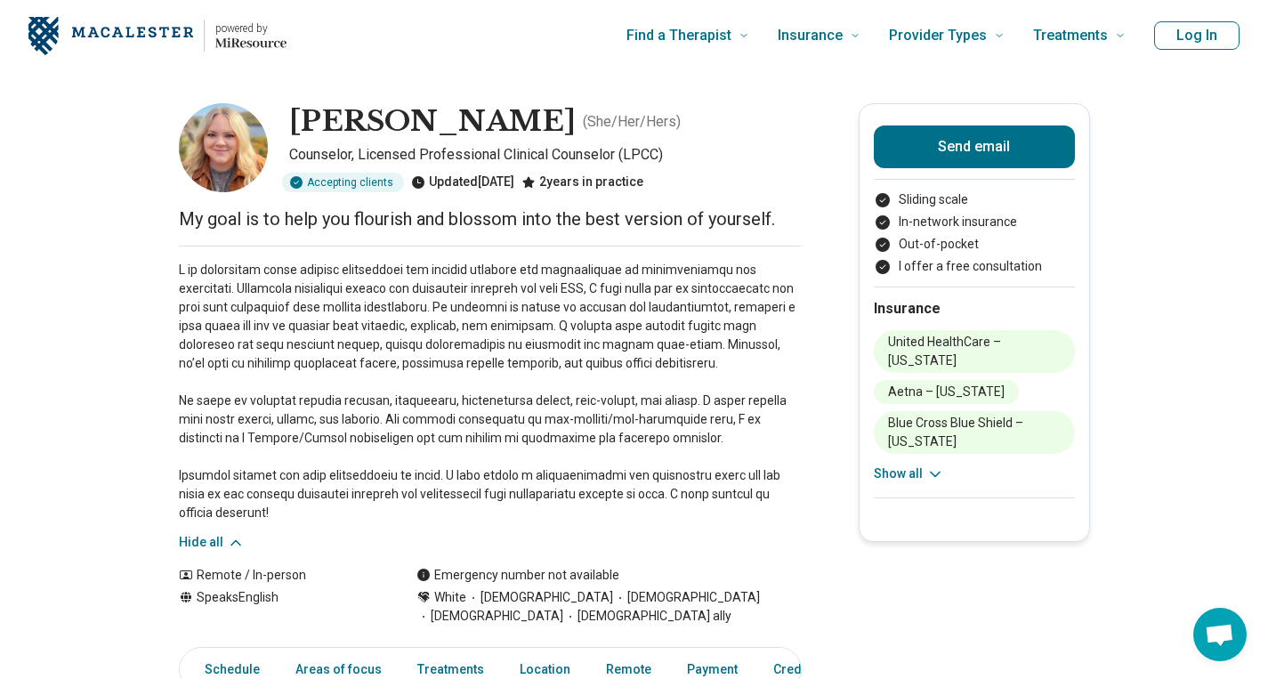
click at [916, 470] on button "Show all" at bounding box center [909, 474] width 70 height 19
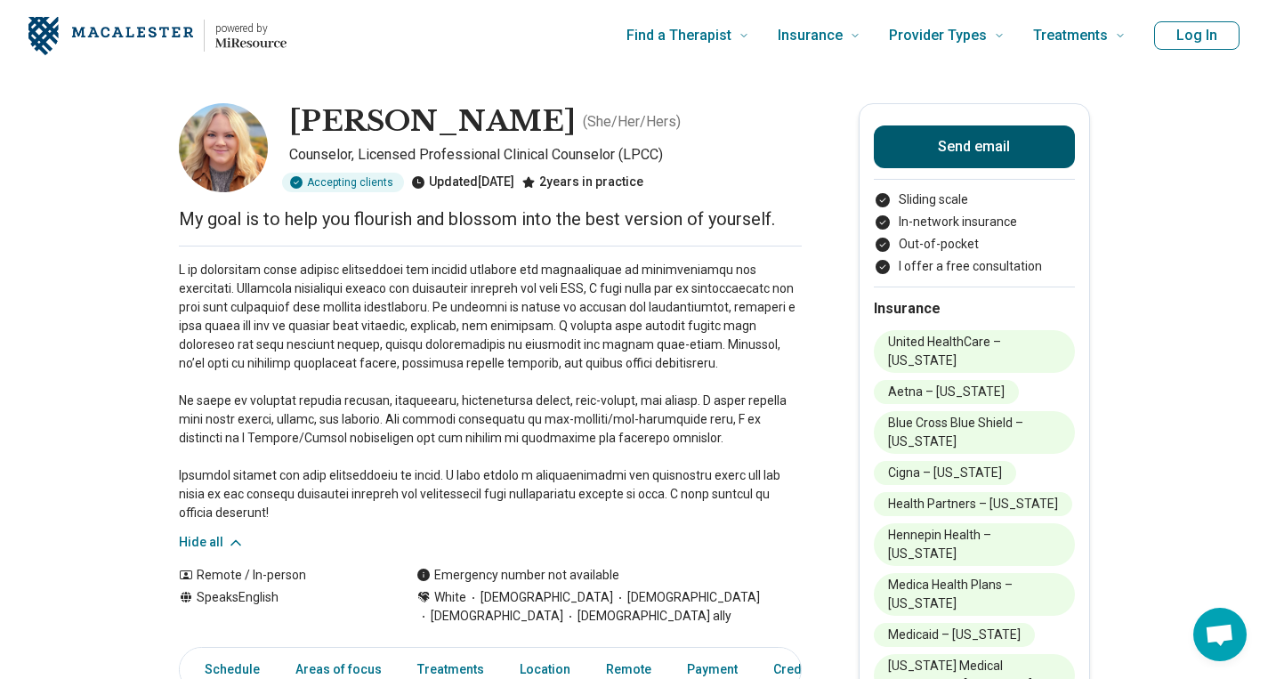
click at [918, 145] on button "Send email" at bounding box center [974, 146] width 201 height 43
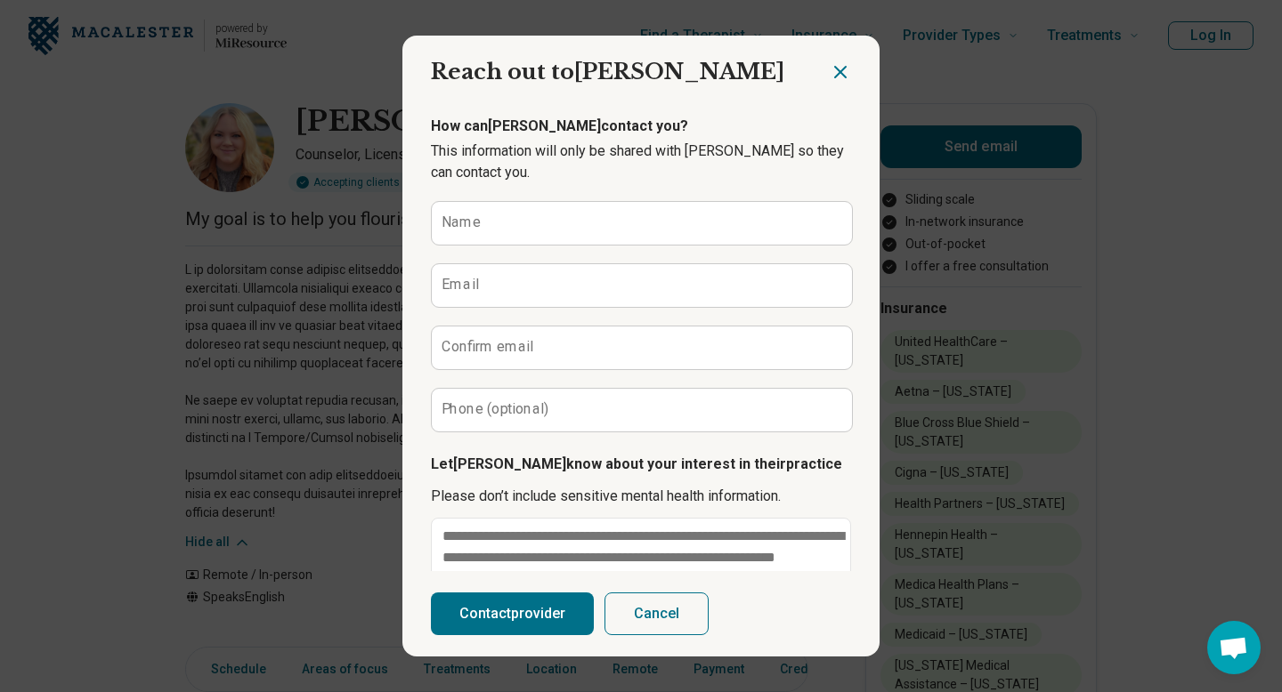
click at [837, 70] on icon "Close dialog" at bounding box center [839, 71] width 21 height 21
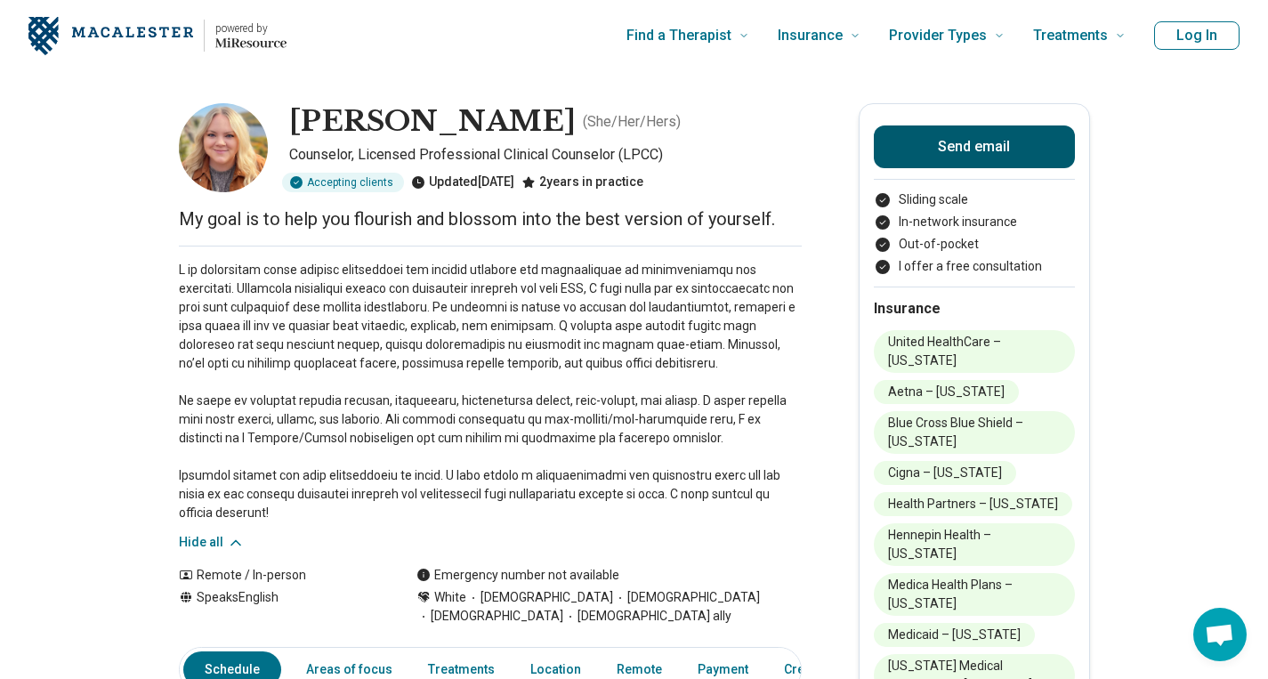
click at [992, 142] on button "Send email" at bounding box center [974, 146] width 201 height 43
type textarea "*"
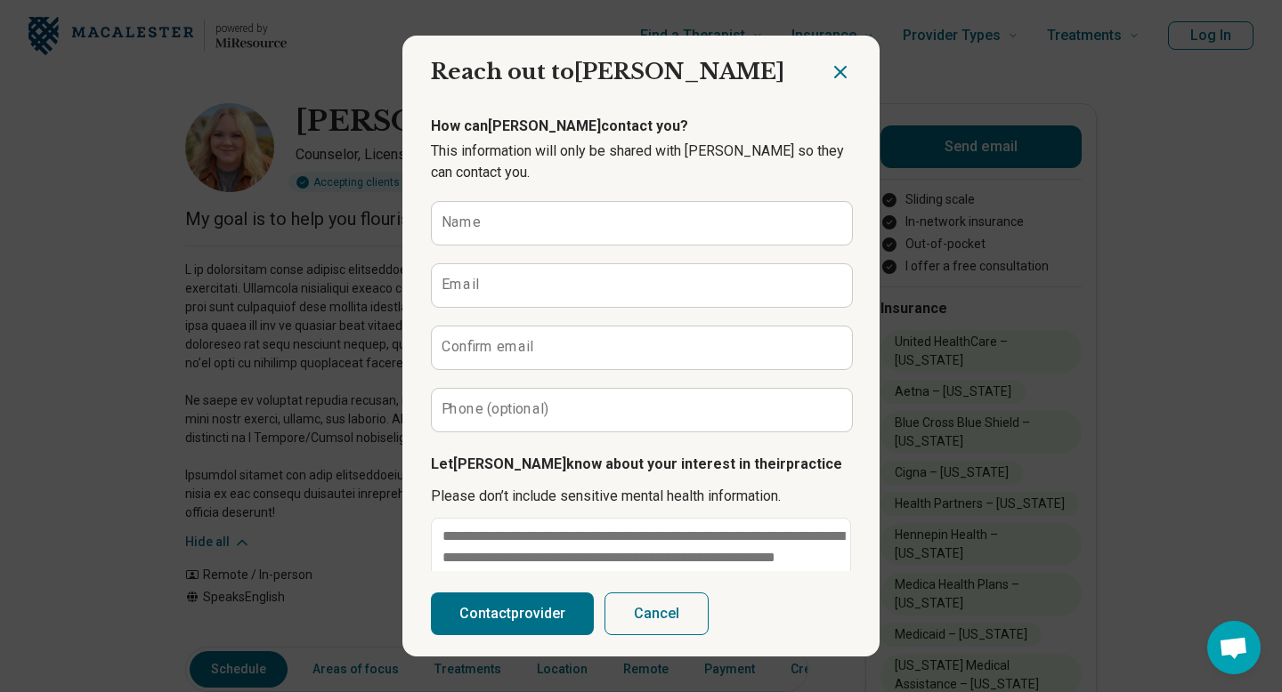
click at [835, 73] on icon "Close dialog" at bounding box center [840, 72] width 11 height 11
